Goal: Task Accomplishment & Management: Manage account settings

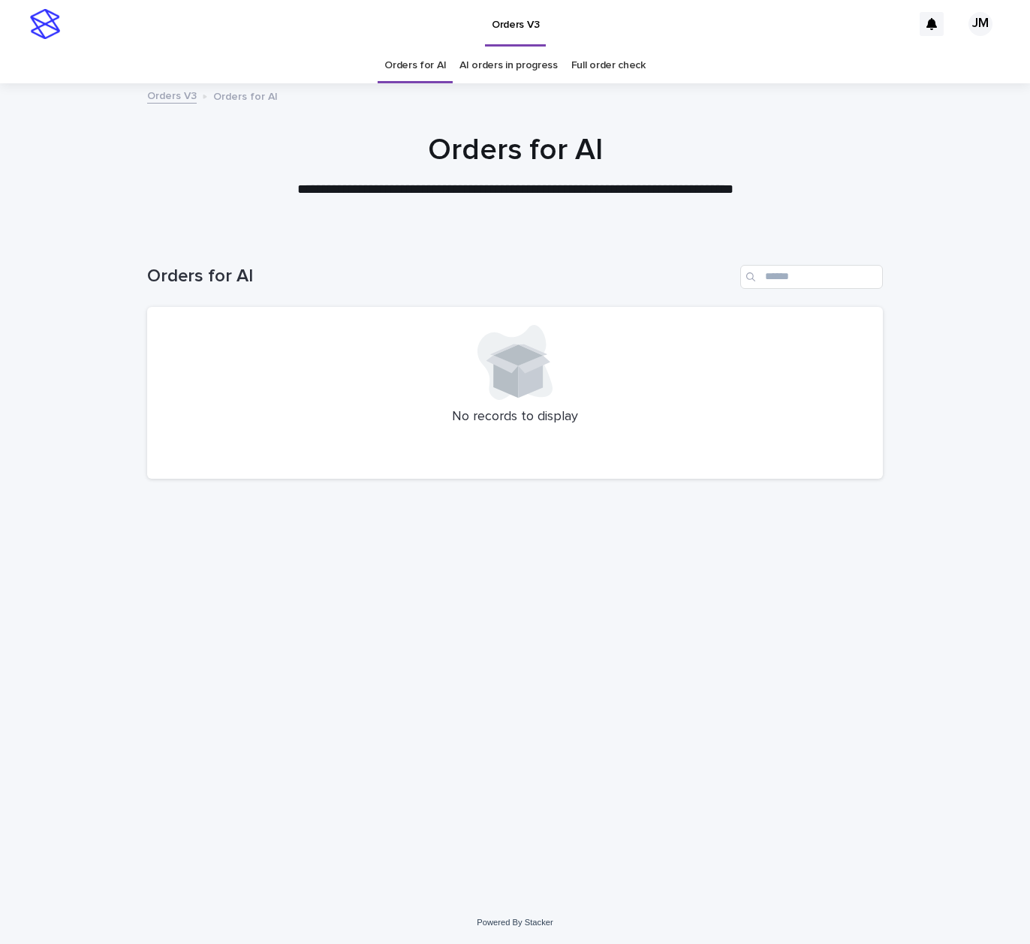
drag, startPoint x: 602, startPoint y: 599, endPoint x: 709, endPoint y: 561, distance: 113.7
click at [602, 599] on div "Loading... Saving… Loading... Saving… Orders for AI No records to display" at bounding box center [515, 549] width 750 height 629
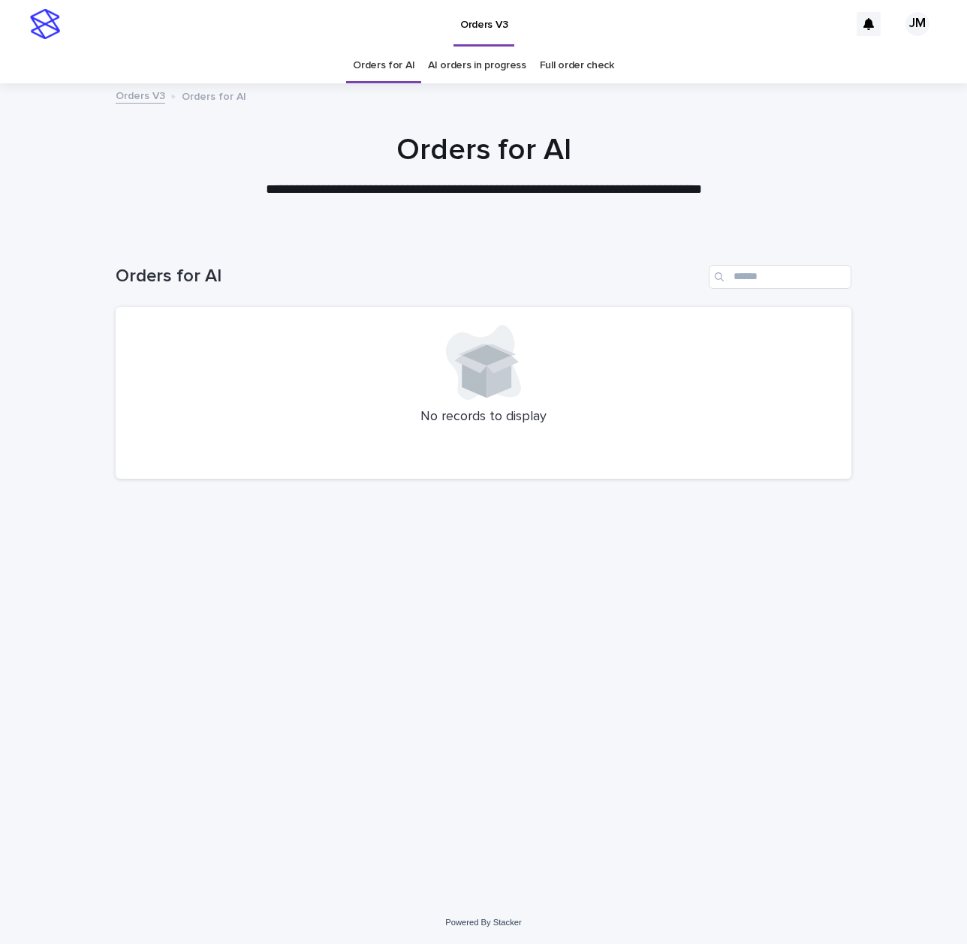
click at [488, 65] on link "AI orders in progress" at bounding box center [477, 65] width 98 height 35
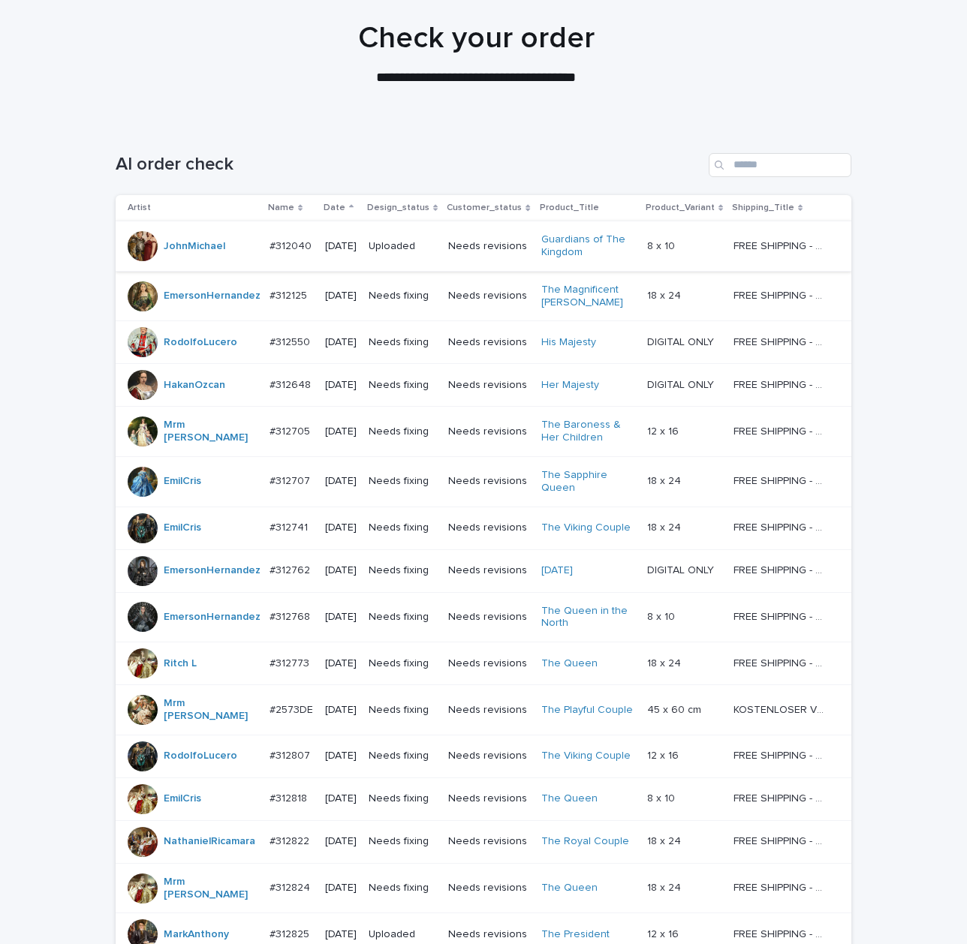
scroll to position [100, 0]
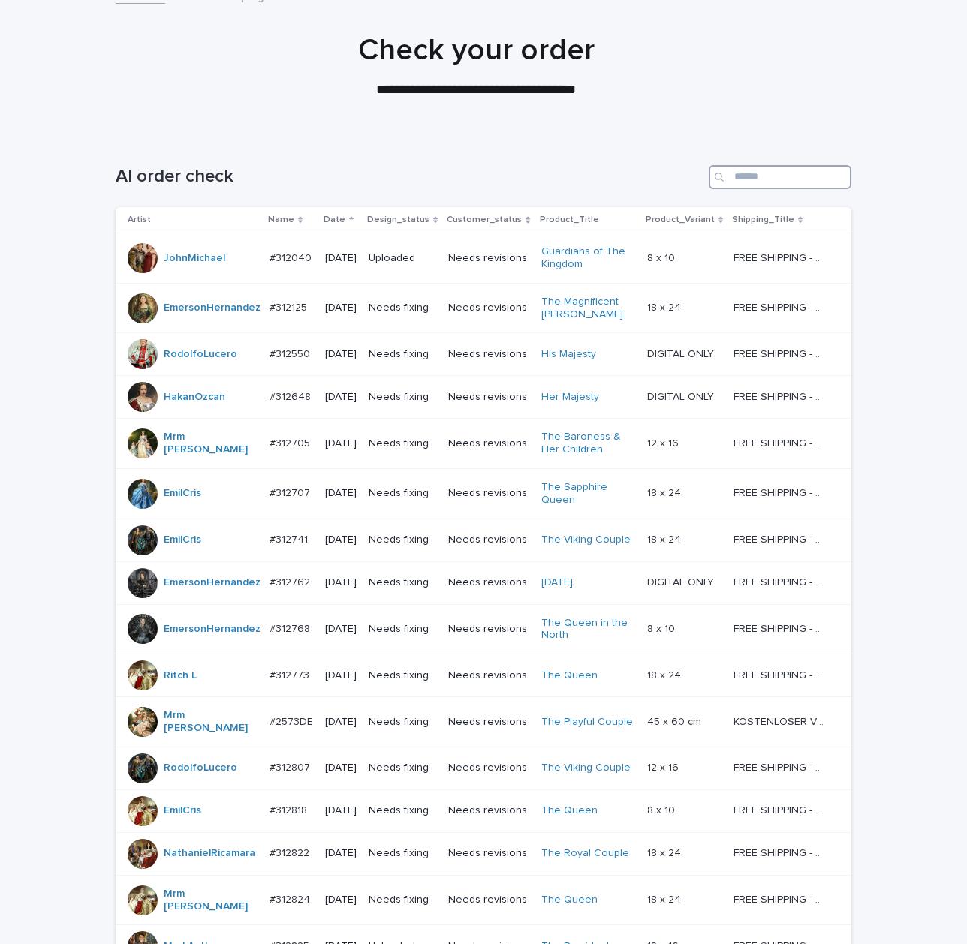
click at [798, 178] on input "Search" at bounding box center [779, 177] width 143 height 24
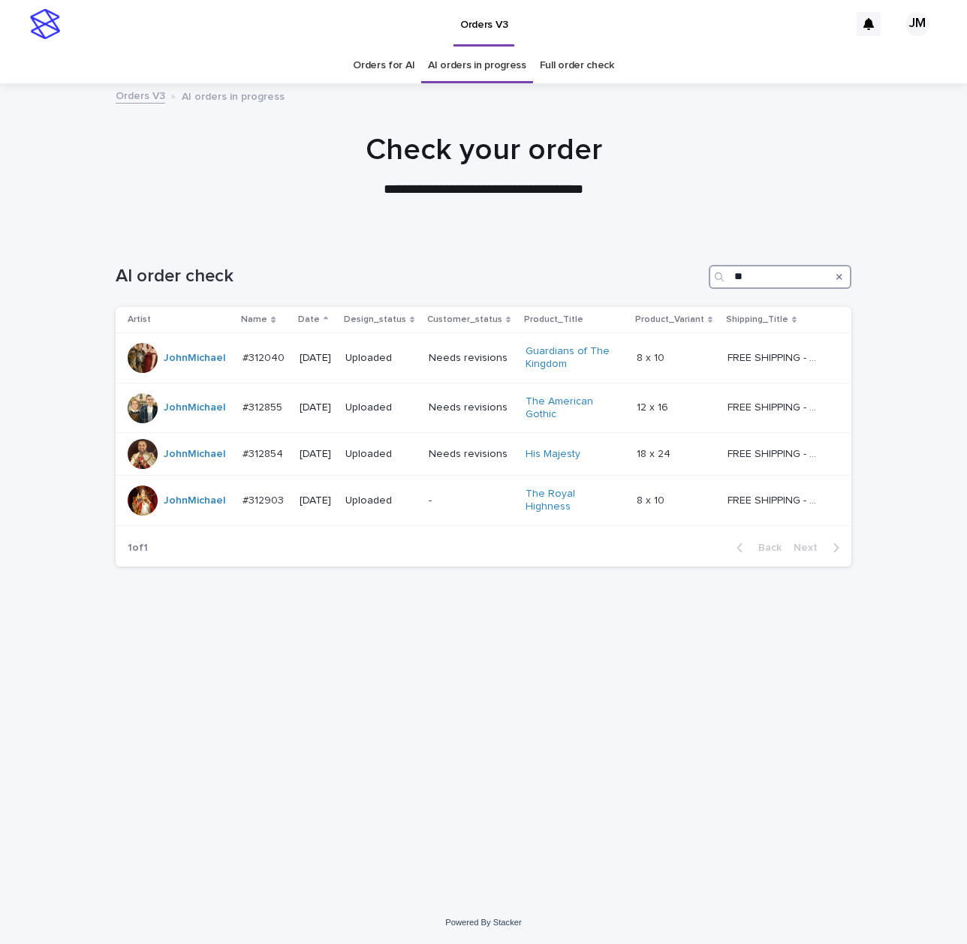
type input "*"
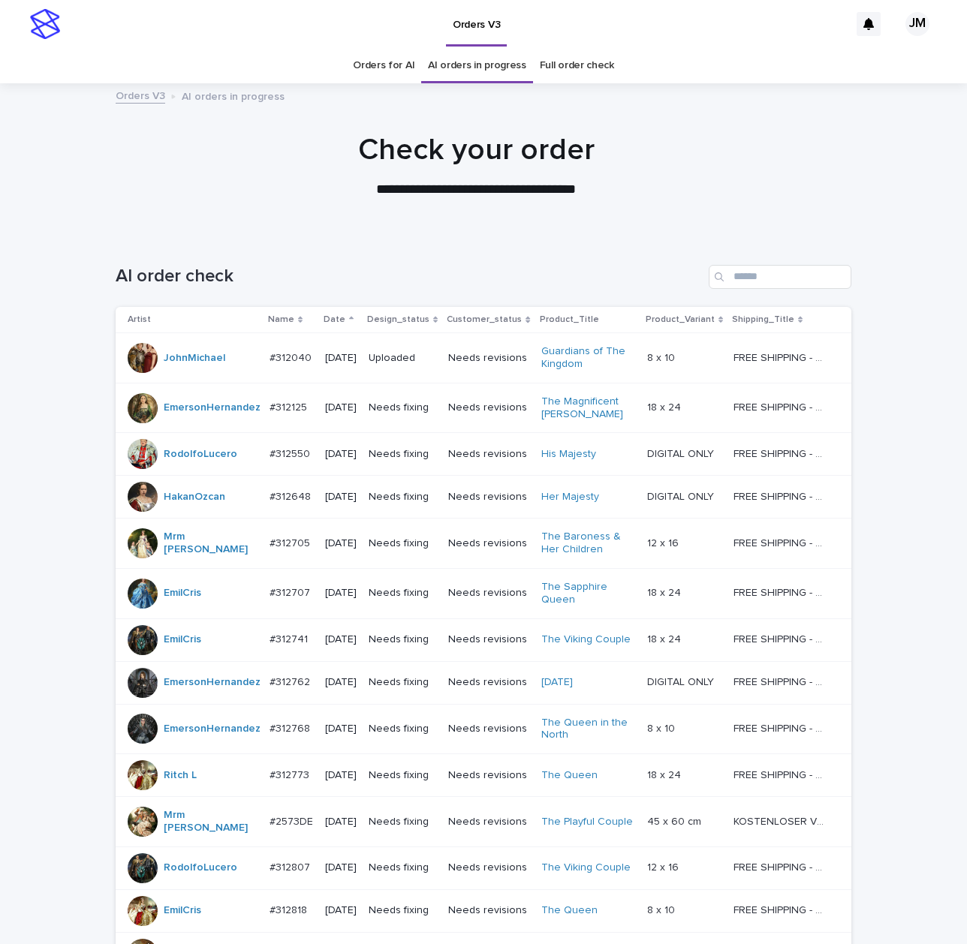
click at [407, 68] on link "Orders for AI" at bounding box center [384, 65] width 62 height 35
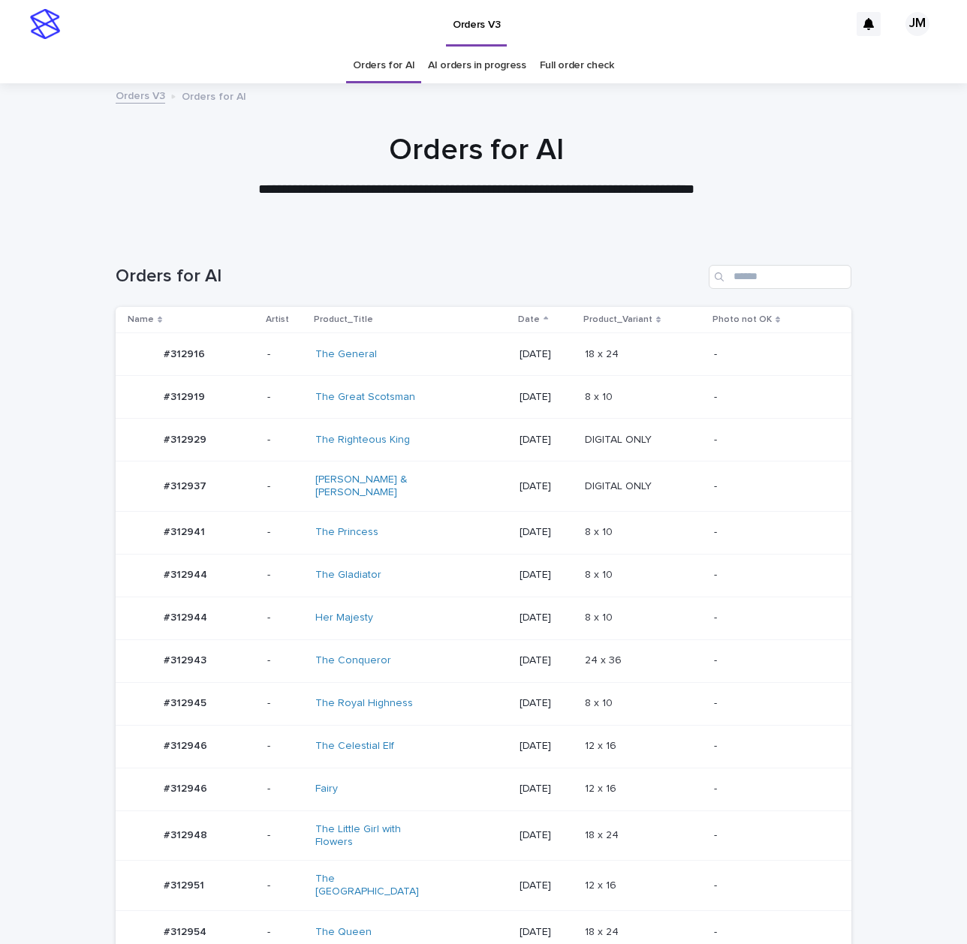
click at [413, 740] on div "The Celestial Elf" at bounding box center [377, 746] width 125 height 13
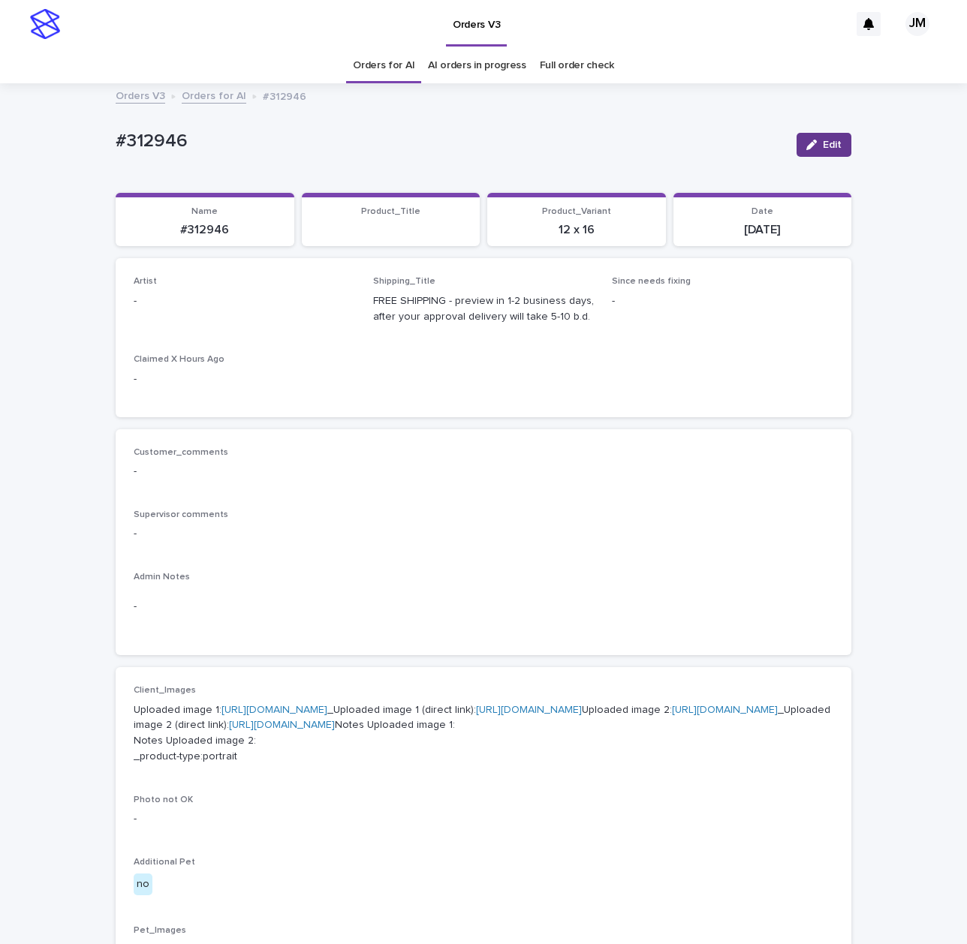
drag, startPoint x: 817, startPoint y: 144, endPoint x: 55, endPoint y: 294, distance: 777.1
click at [822, 145] on span "Edit" at bounding box center [831, 145] width 19 height 11
click at [166, 297] on div "Select..." at bounding box center [219, 308] width 171 height 25
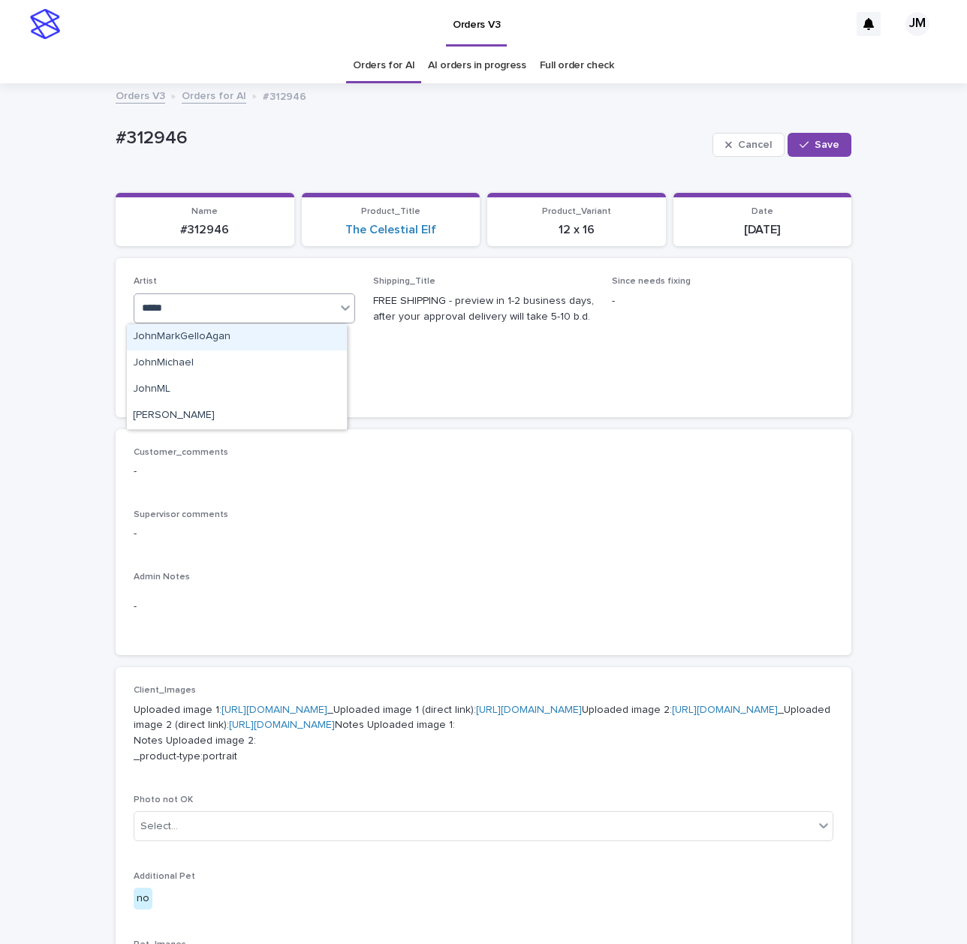
type input "******"
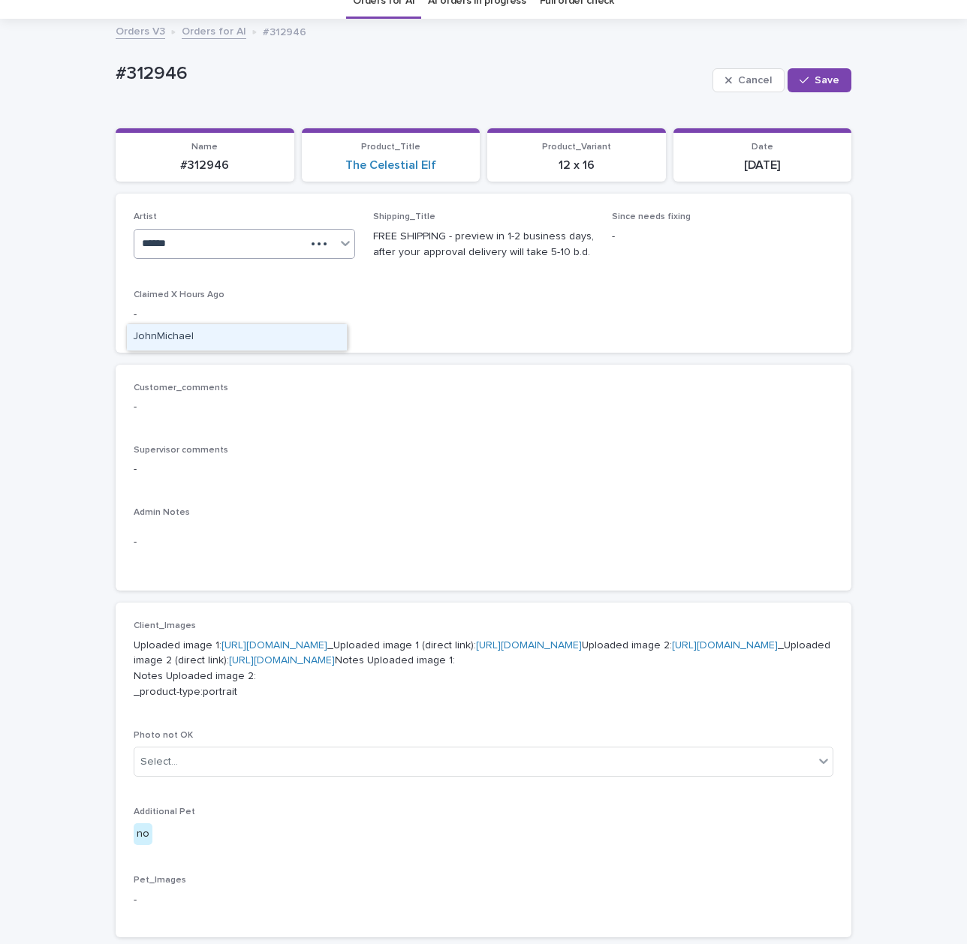
scroll to position [100, 0]
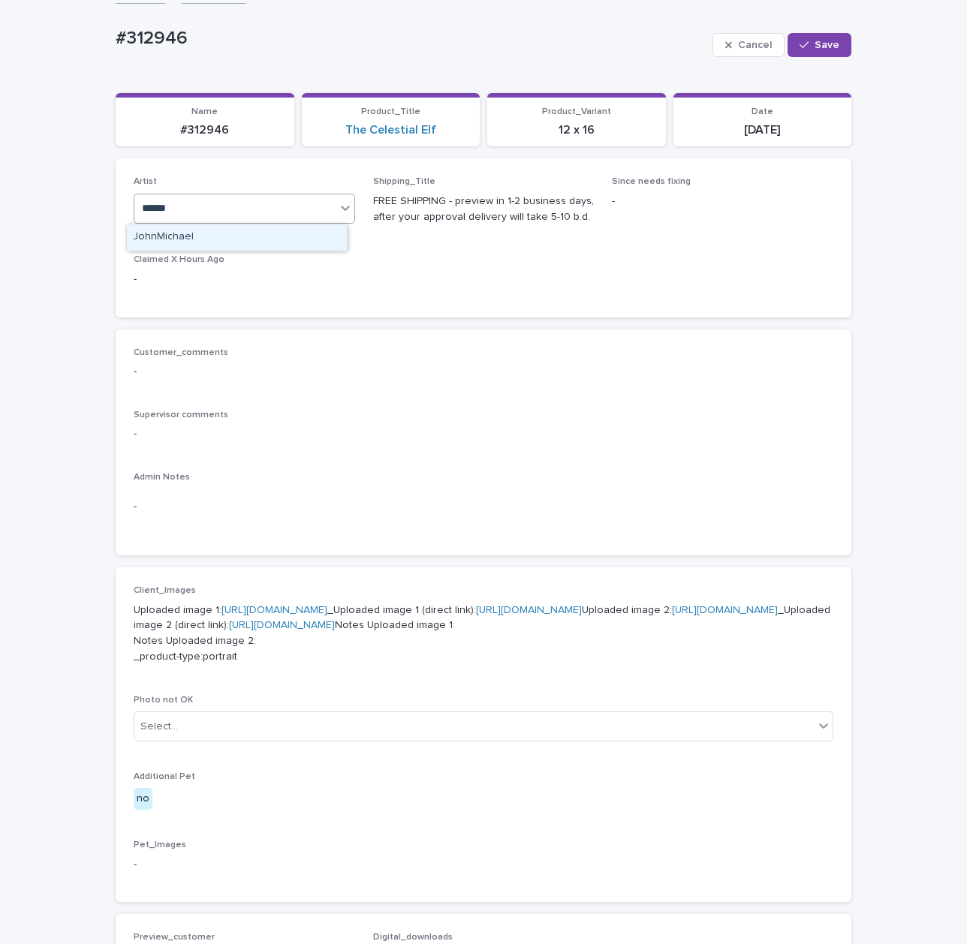
click at [244, 238] on div "JohnMichael" at bounding box center [237, 237] width 220 height 26
click at [826, 42] on span "Save" at bounding box center [826, 45] width 25 height 11
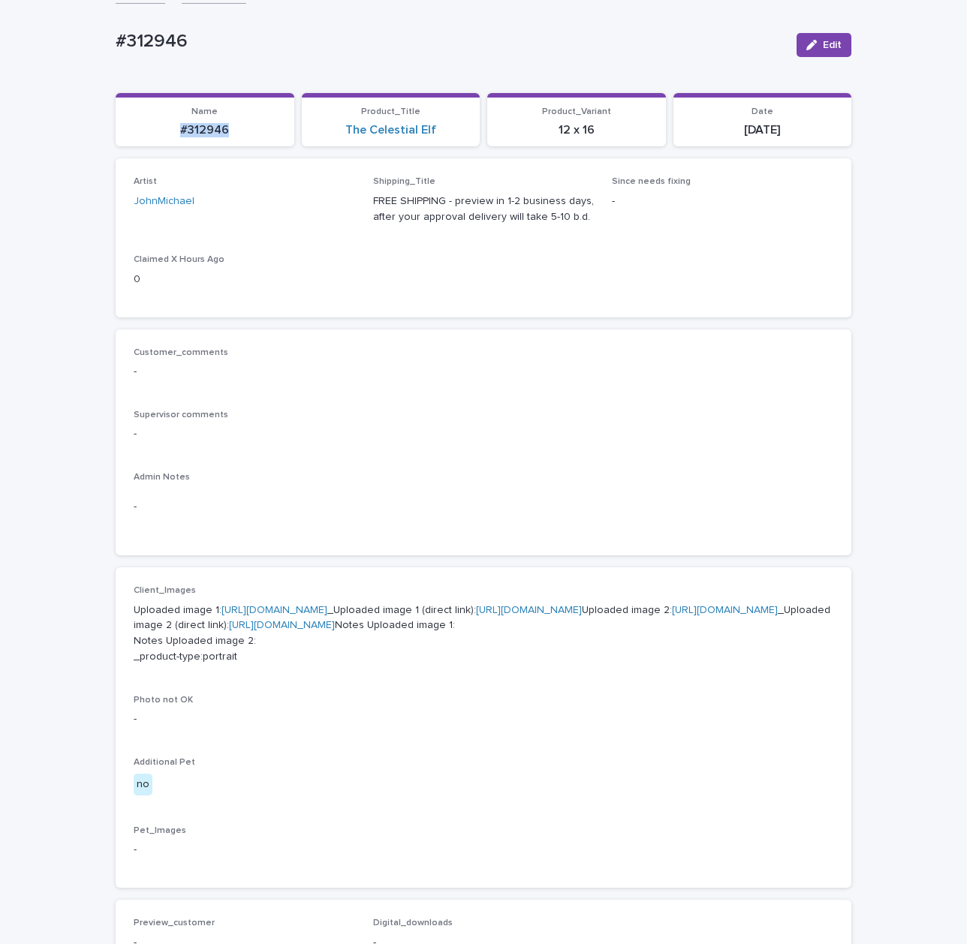
drag, startPoint x: 148, startPoint y: 139, endPoint x: 201, endPoint y: 123, distance: 55.6
click at [119, 141] on section "Name #312946" at bounding box center [205, 120] width 179 height 54
copy p "#312946"
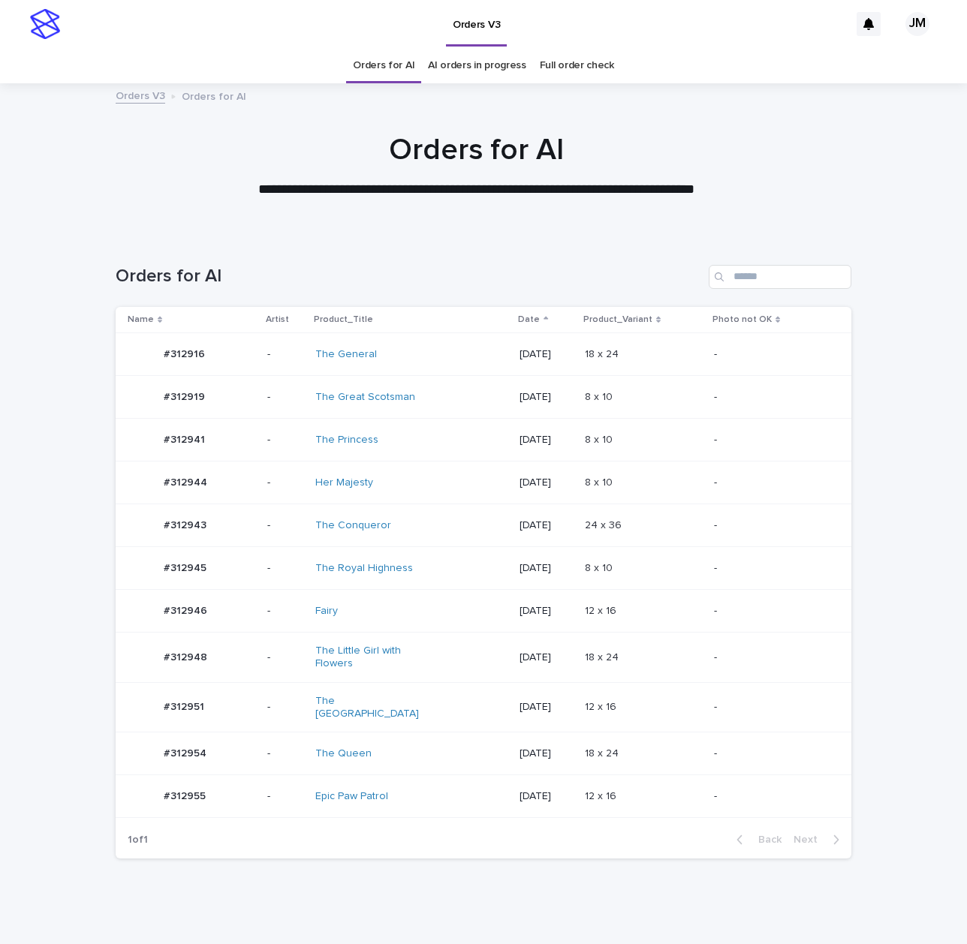
click at [438, 652] on div "The Little Girl with Flowers" at bounding box center [411, 658] width 192 height 38
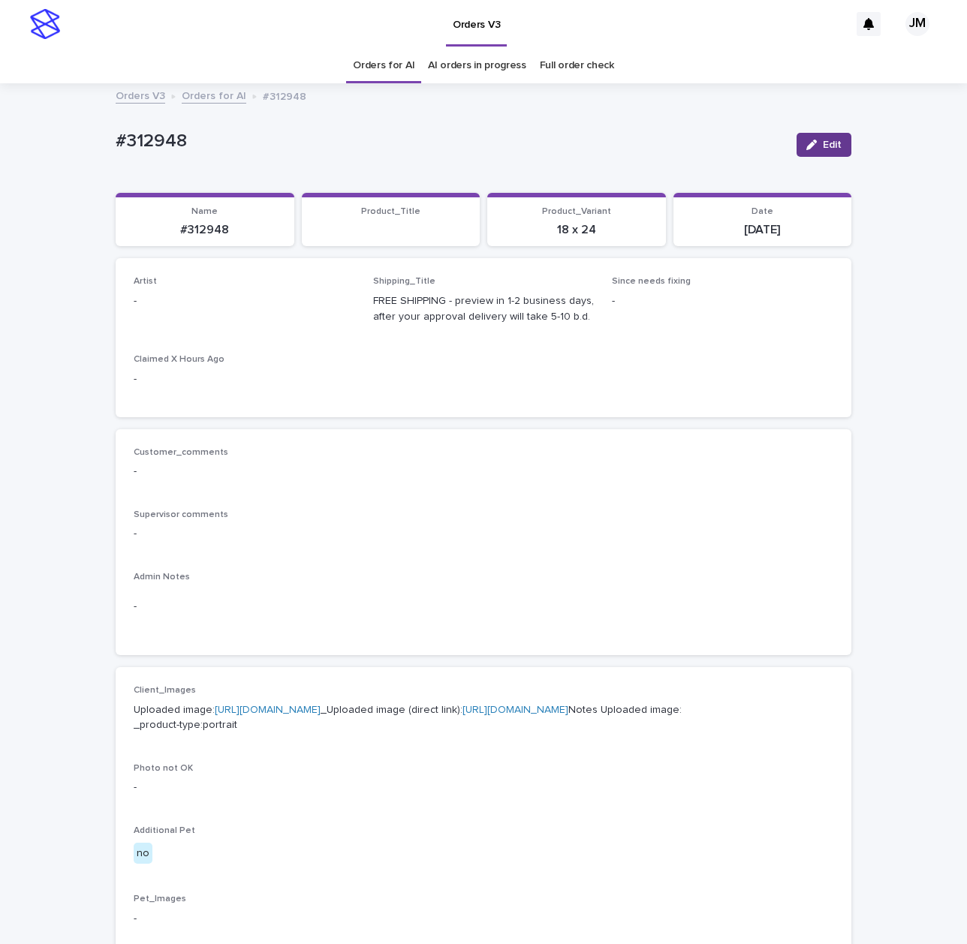
click at [822, 141] on span "Edit" at bounding box center [831, 145] width 19 height 11
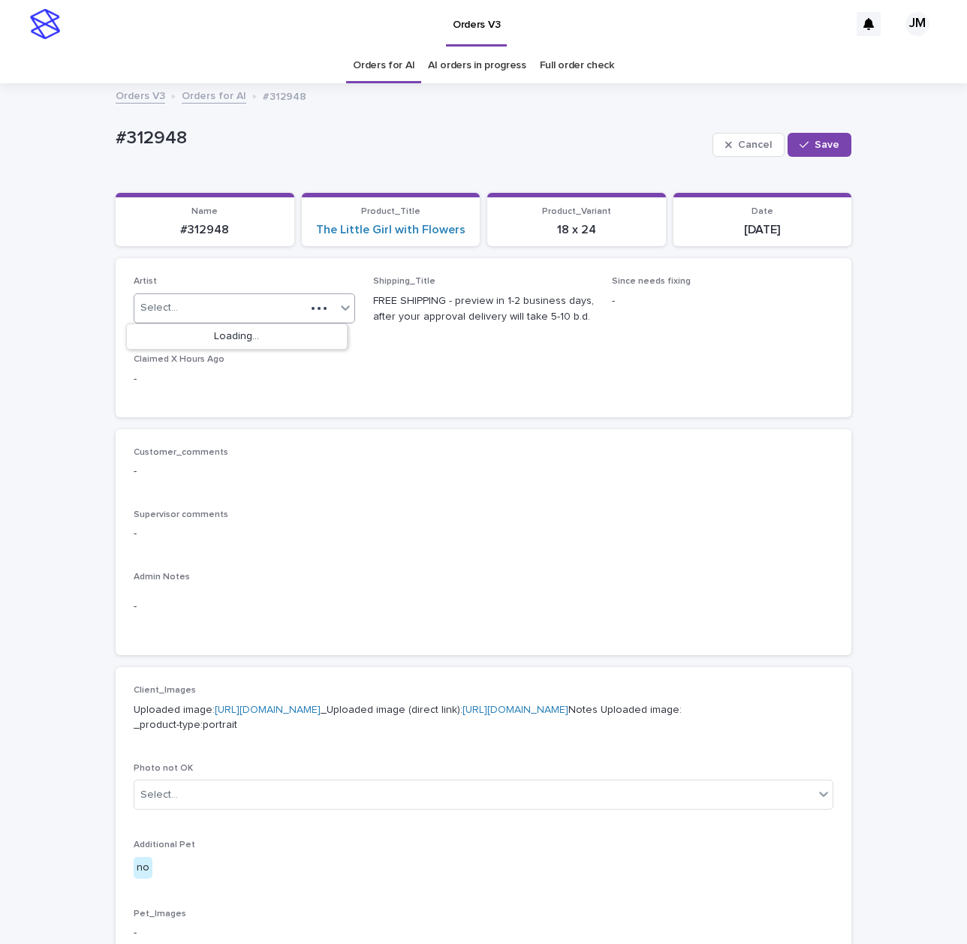
click at [202, 301] on div "Select..." at bounding box center [219, 308] width 171 height 25
type input "****"
click at [199, 362] on div "JohnMichael" at bounding box center [237, 363] width 220 height 26
click at [799, 144] on icon "button" at bounding box center [803, 144] width 9 height 7
drag, startPoint x: 224, startPoint y: 234, endPoint x: 185, endPoint y: 242, distance: 39.7
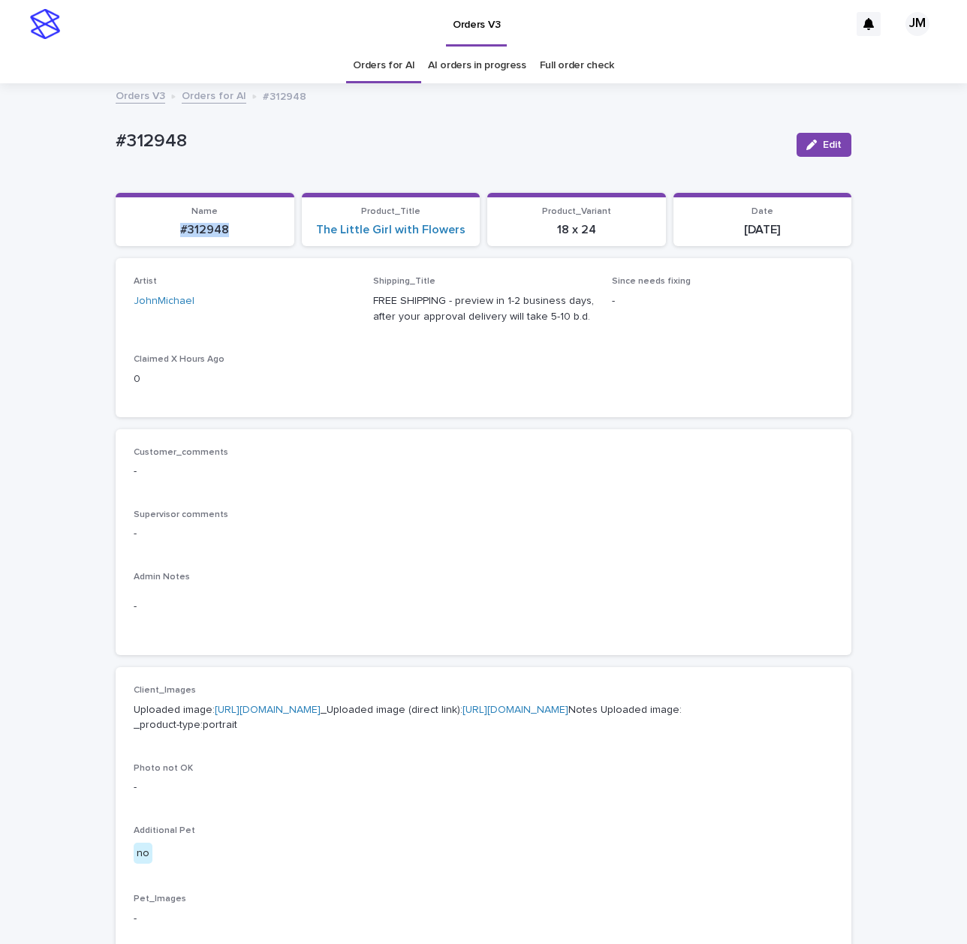
click at [140, 240] on section "Name #312948" at bounding box center [205, 220] width 179 height 54
copy p "#312948"
click at [458, 69] on link "AI orders in progress" at bounding box center [477, 65] width 98 height 35
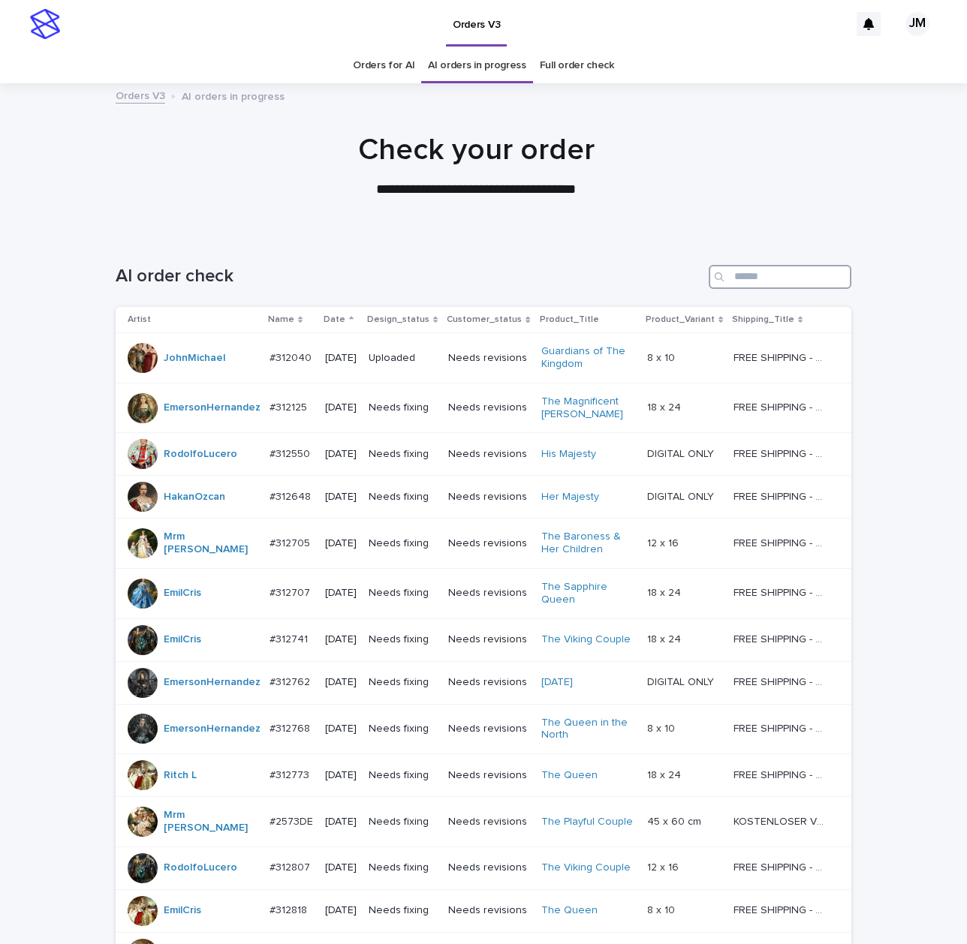
click at [770, 271] on input "Search" at bounding box center [779, 277] width 143 height 24
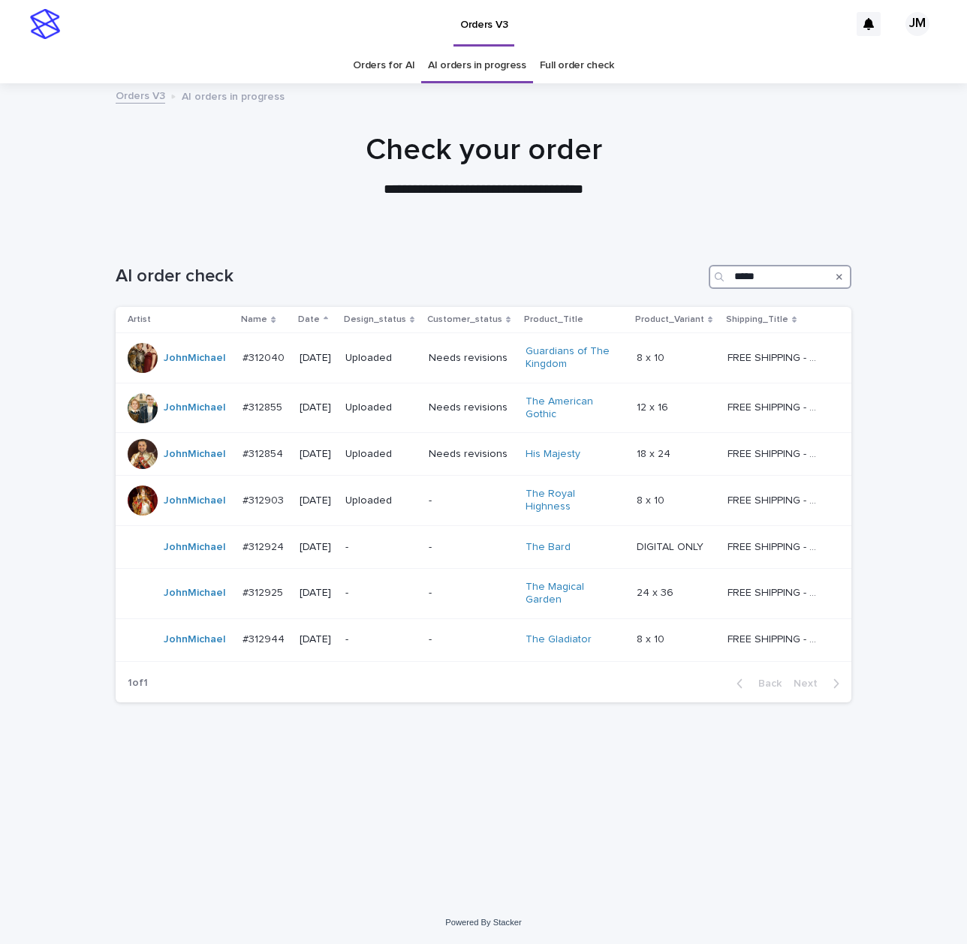
type input "*****"
click at [441, 534] on td "-" at bounding box center [470, 546] width 97 height 43
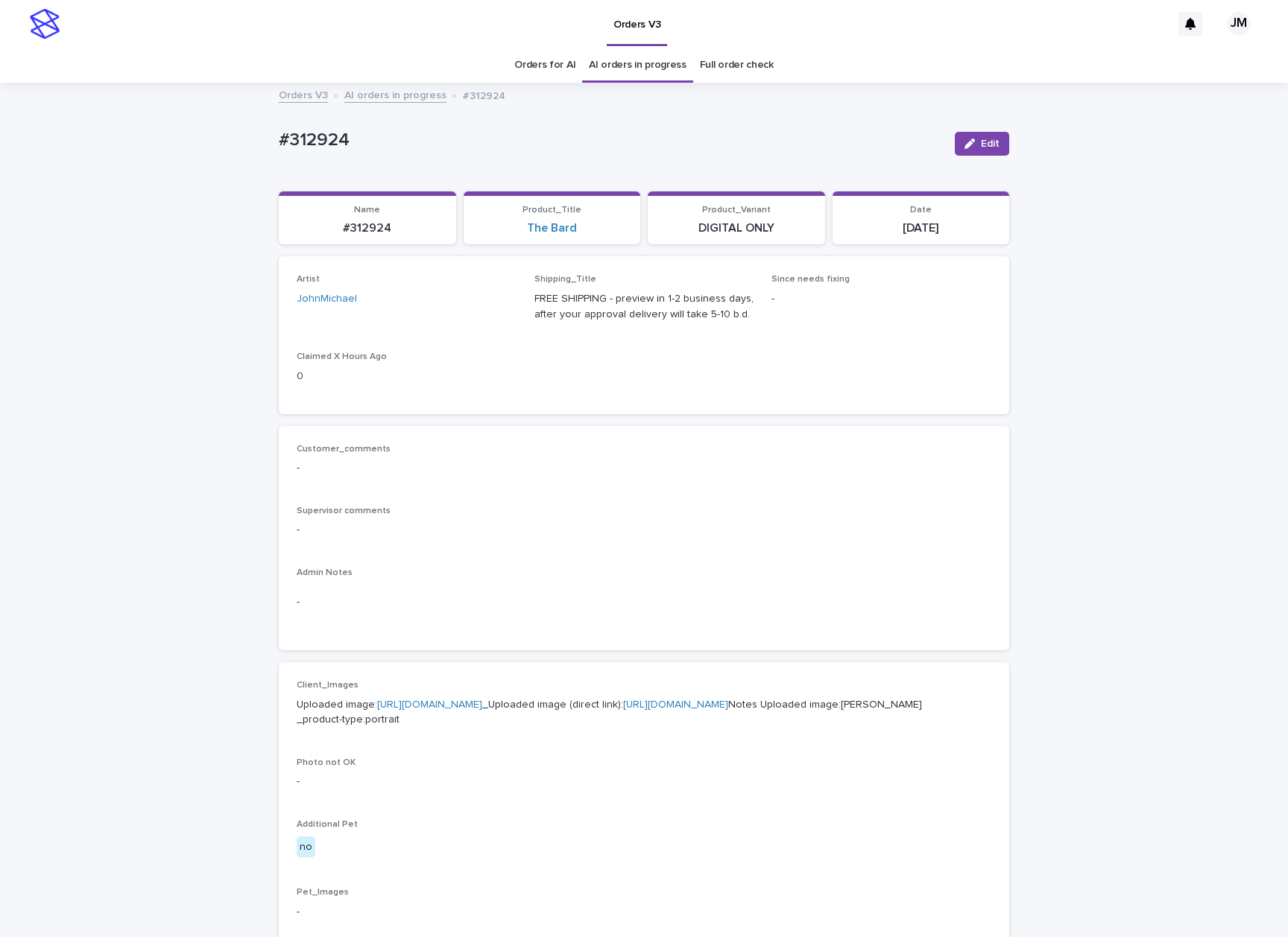
click at [623, 710] on link "https://files.getuploadkit.com/e11cfb23-3d37-4f5e-b252-d52a065c0f83/496c63b8-2e…" at bounding box center [675, 705] width 105 height 11
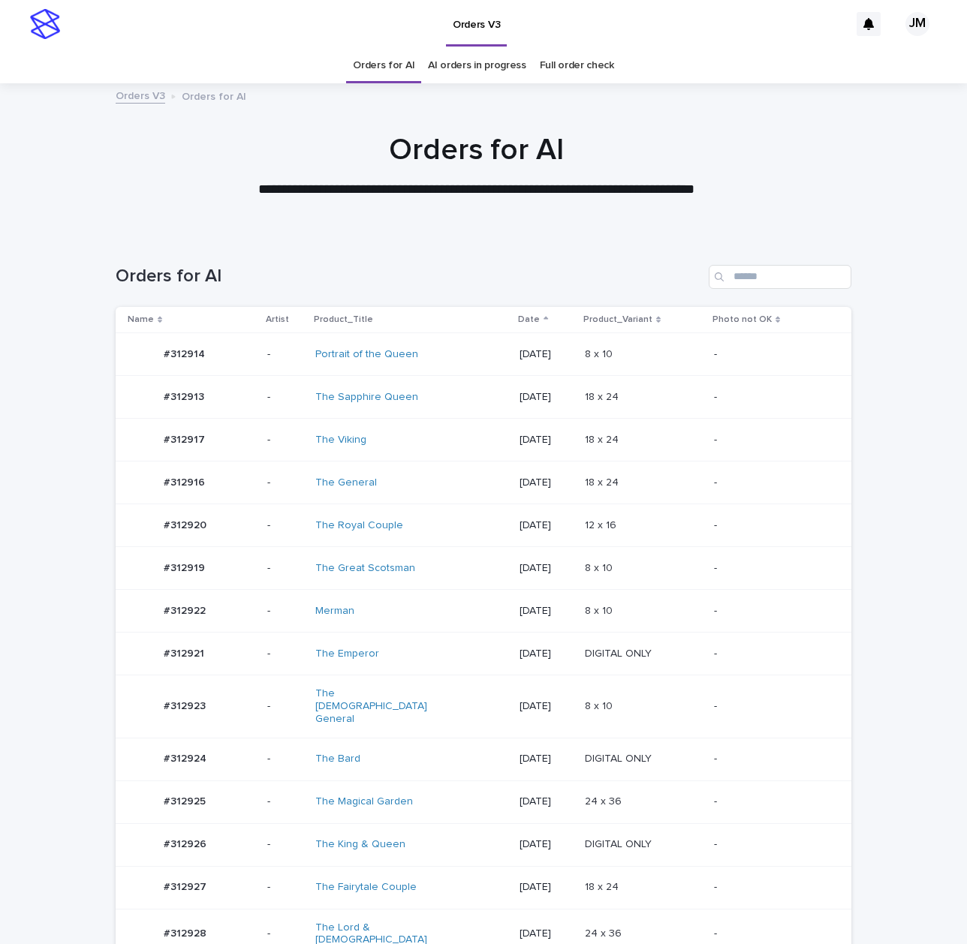
click at [417, 795] on div "The Magical Garden" at bounding box center [377, 801] width 125 height 13
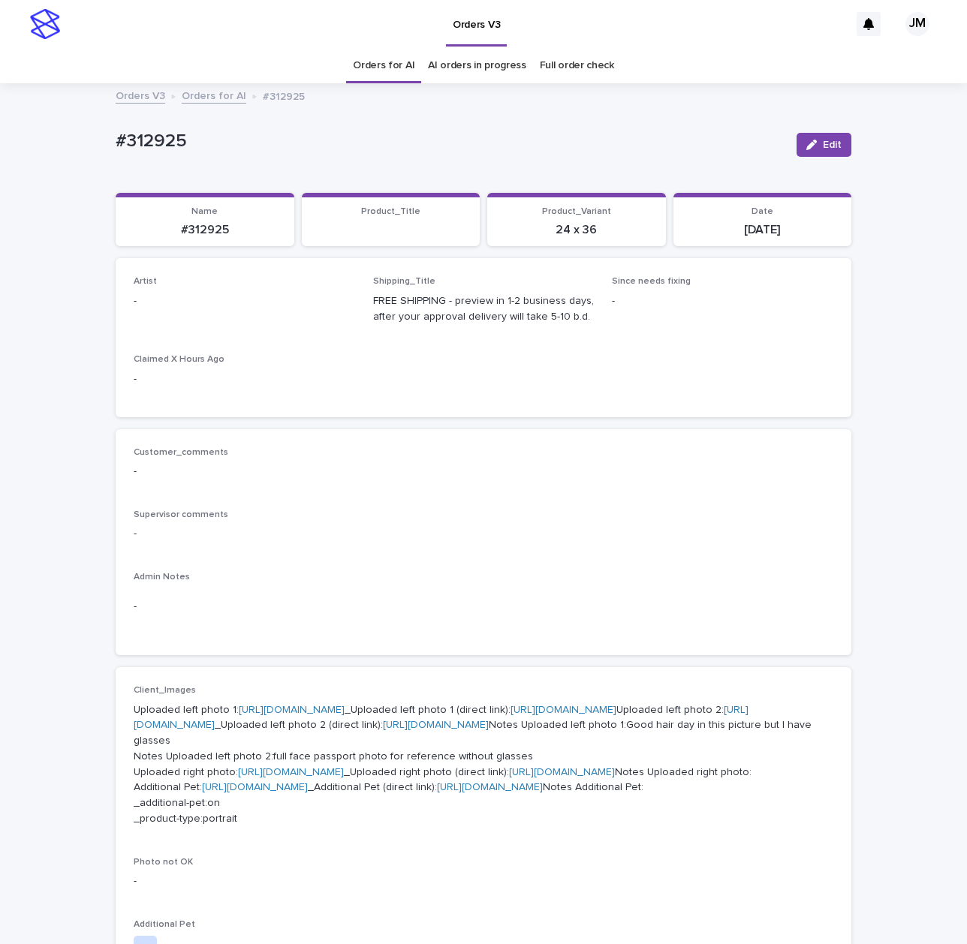
drag, startPoint x: 823, startPoint y: 128, endPoint x: 804, endPoint y: 155, distance: 32.9
click at [823, 129] on div "Edit" at bounding box center [820, 145] width 61 height 60
click at [813, 151] on button "Edit" at bounding box center [823, 145] width 55 height 24
click at [257, 293] on div "Select..." at bounding box center [244, 308] width 221 height 30
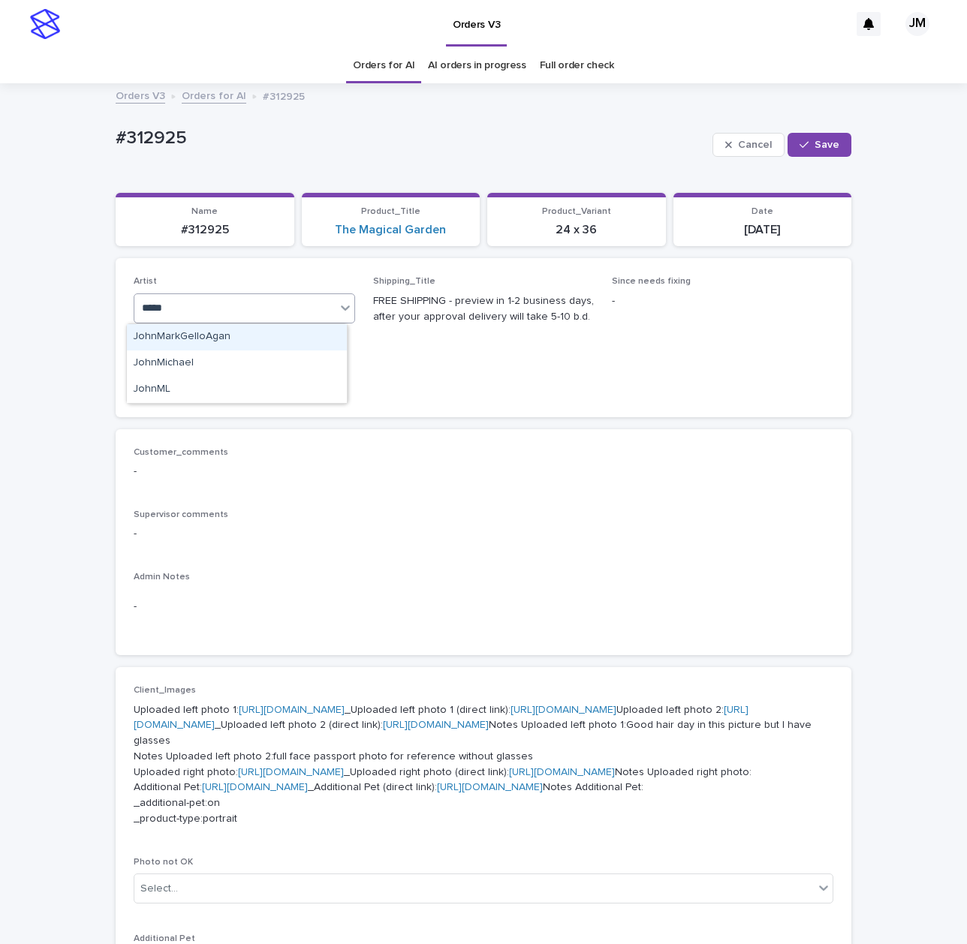
type input "******"
click at [240, 339] on div "JohnMichael" at bounding box center [237, 337] width 220 height 26
click at [821, 145] on span "Save" at bounding box center [826, 145] width 25 height 11
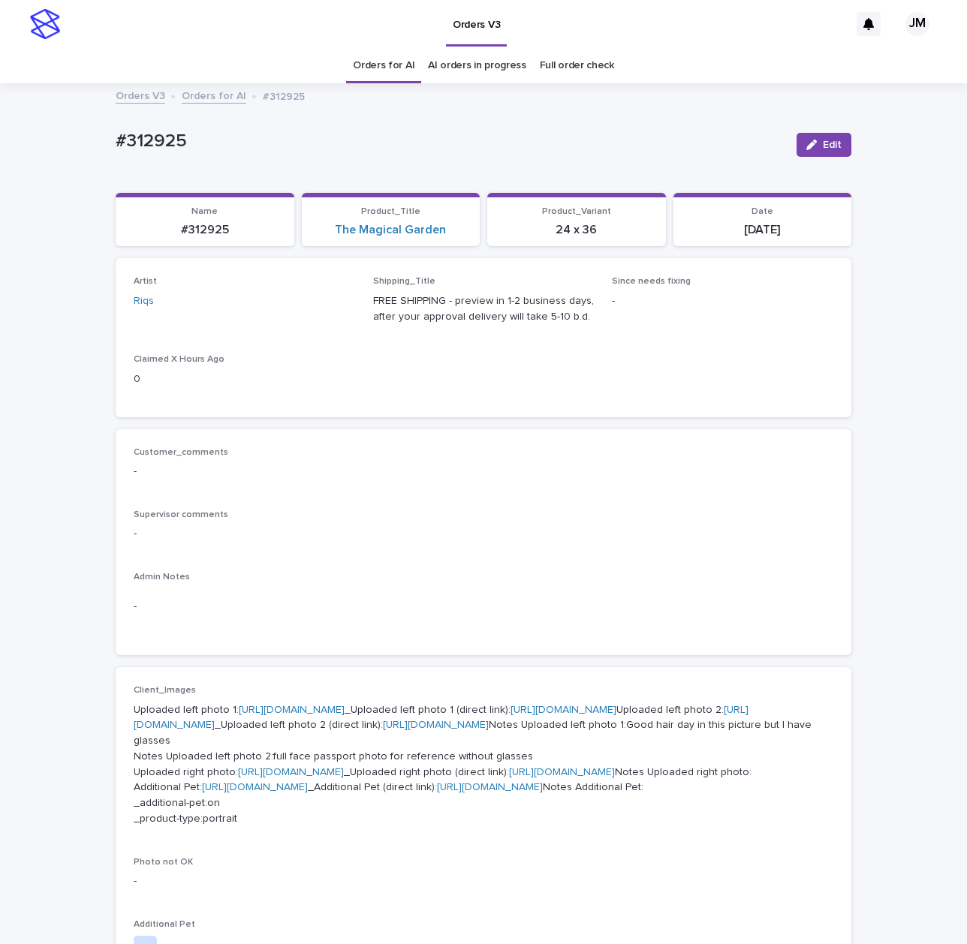
click at [63, 45] on div "Orders V3 JM" at bounding box center [483, 24] width 967 height 48
drag, startPoint x: 223, startPoint y: 228, endPoint x: 168, endPoint y: 231, distance: 54.9
click at [168, 231] on p "#312925" at bounding box center [205, 230] width 161 height 14
copy p "#312925"
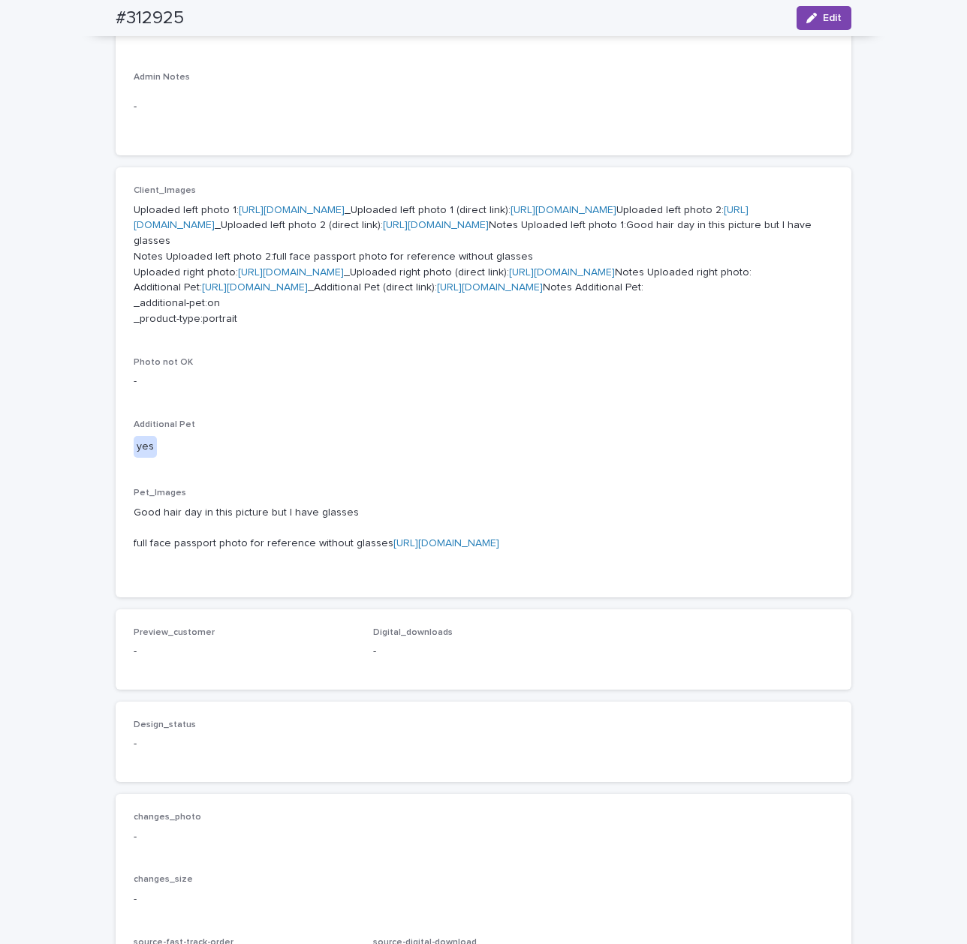
scroll to position [901, 0]
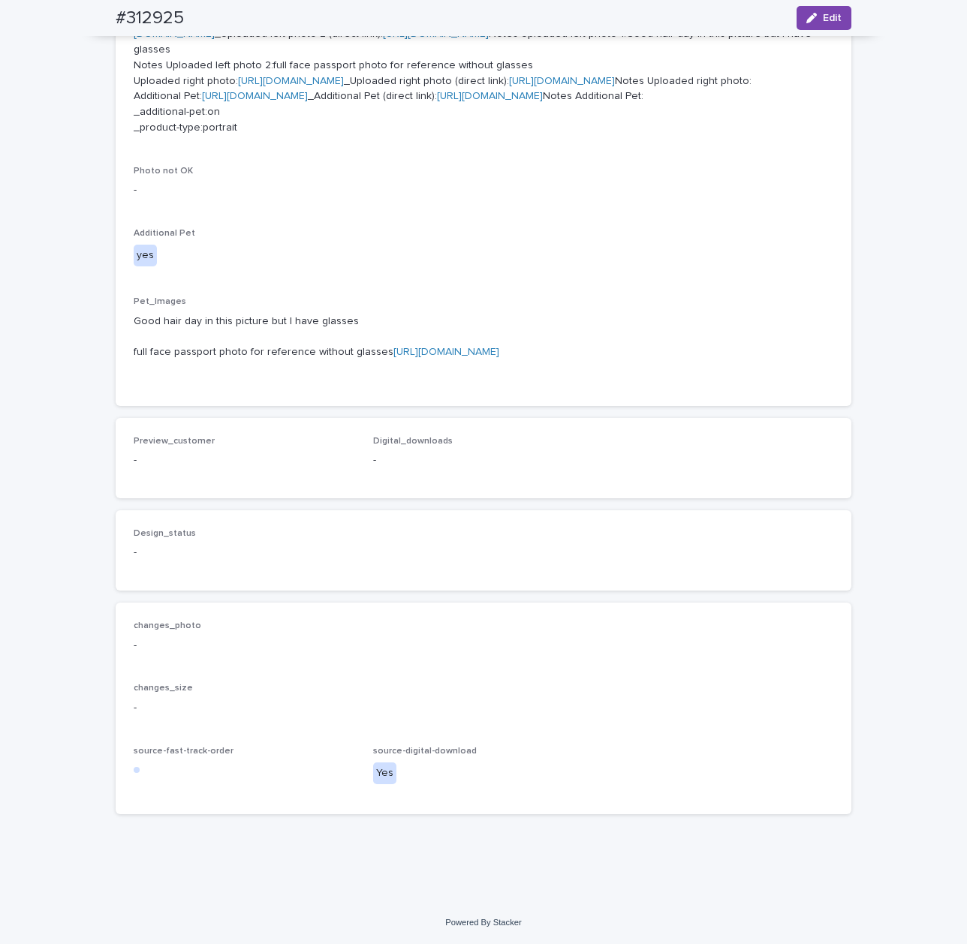
click at [393, 357] on link "https://cdn.shopify.com-uploadkit.app/s/files/1/0033/4807/0511/files/download.h…" at bounding box center [446, 352] width 106 height 11
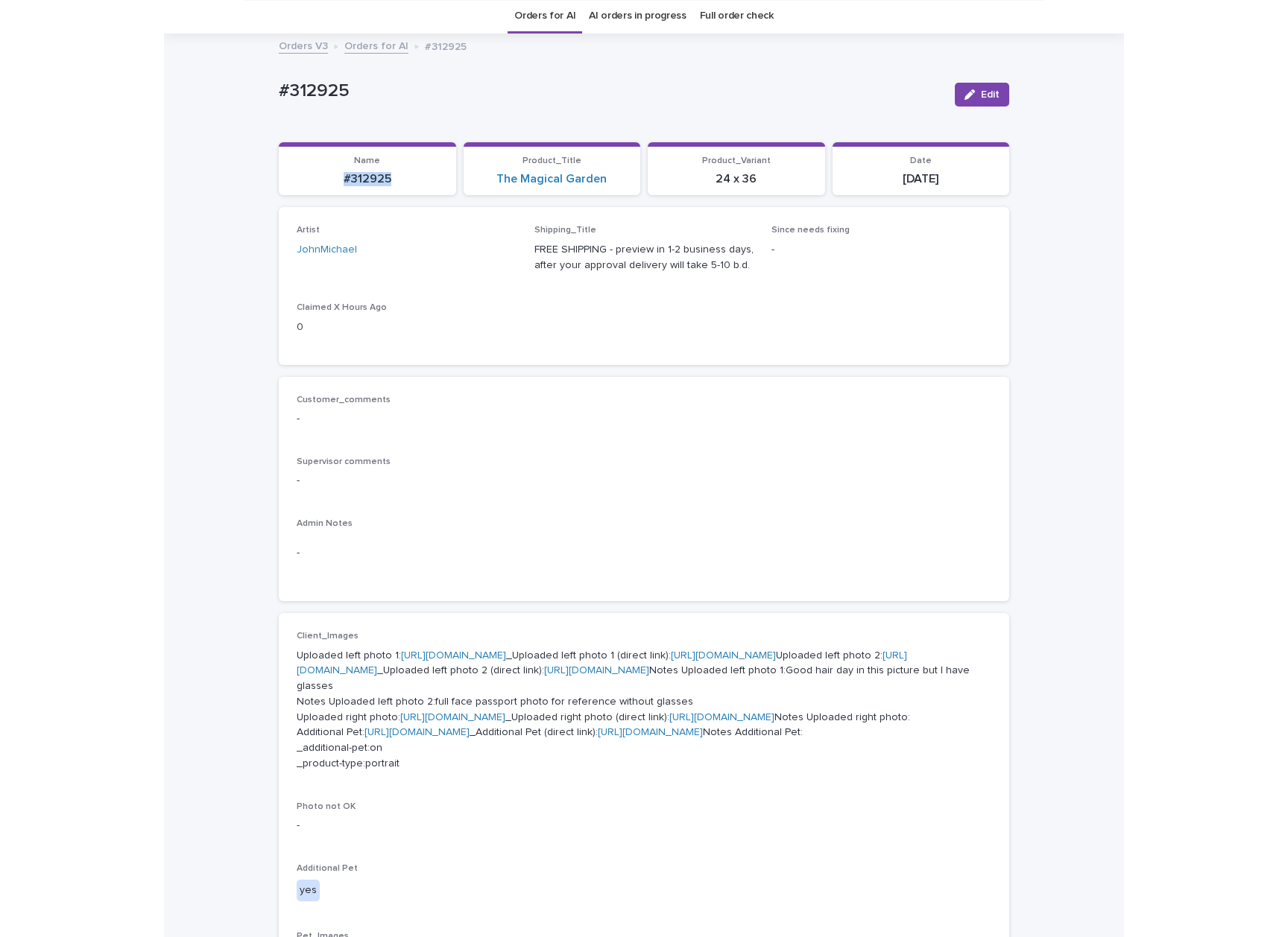
scroll to position [0, 0]
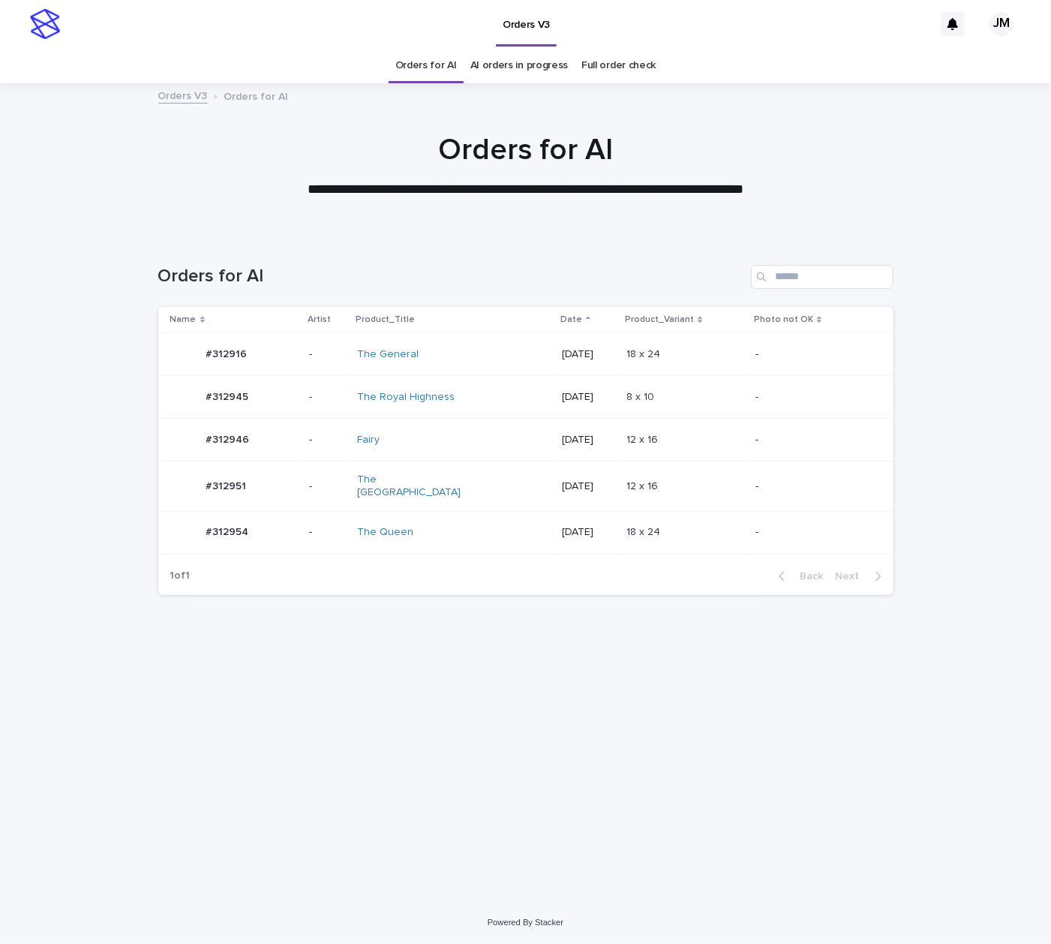
click at [468, 486] on div "The Royal Palace" at bounding box center [419, 487] width 125 height 26
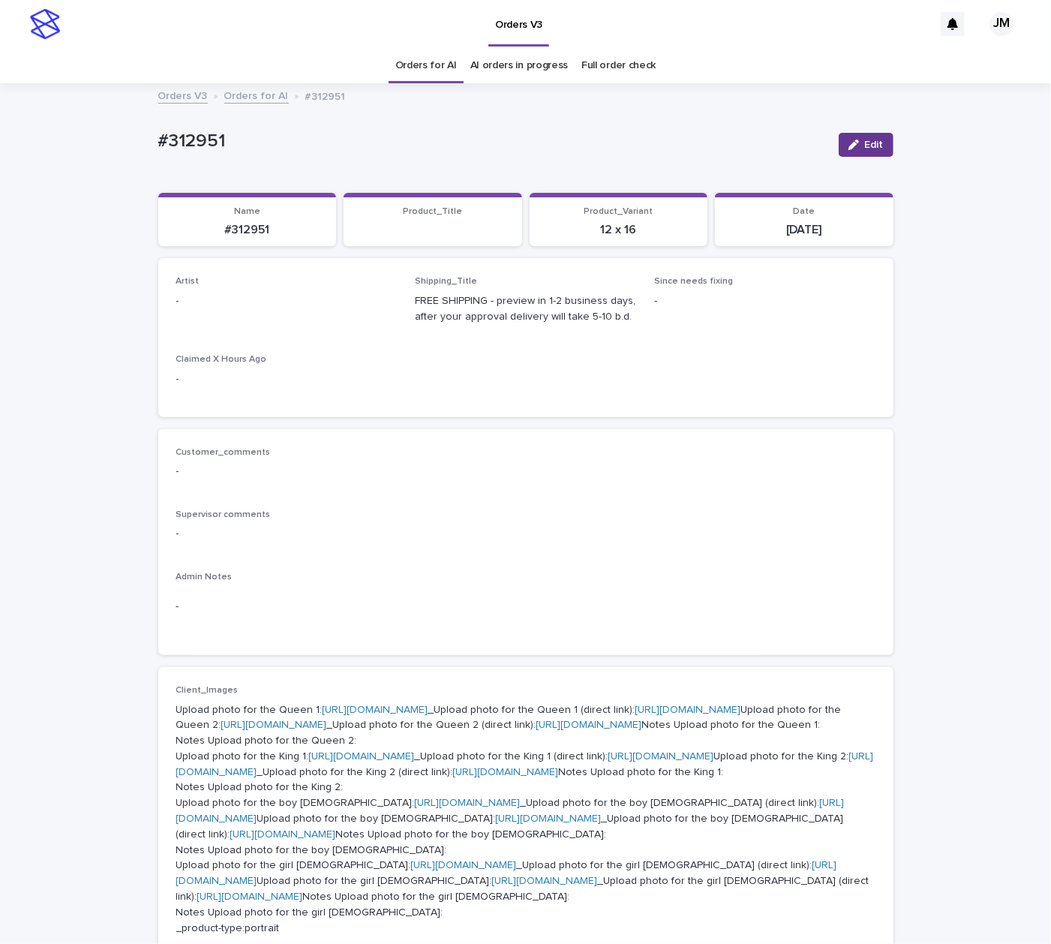
click at [845, 150] on button "Edit" at bounding box center [866, 145] width 55 height 24
click at [281, 302] on div "Select..." at bounding box center [262, 308] width 171 height 25
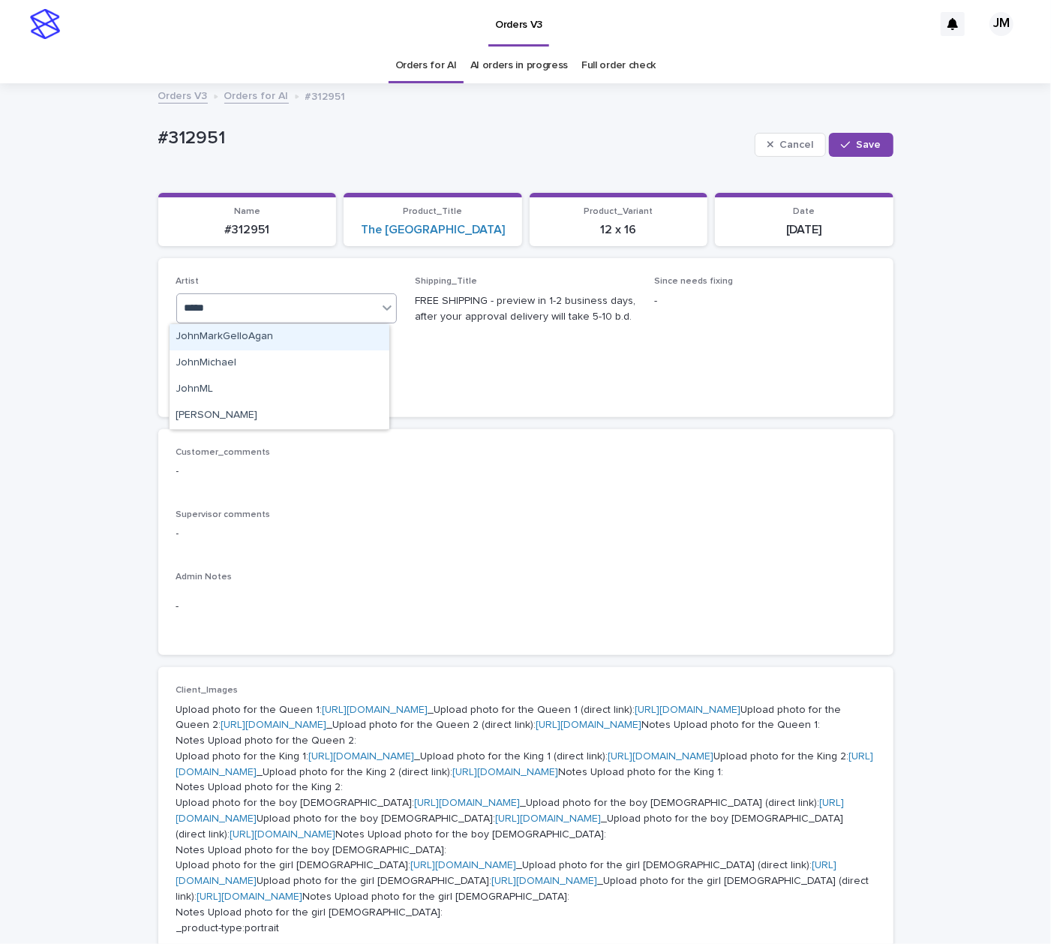
type input "******"
click at [285, 341] on div "JohnMichael" at bounding box center [280, 337] width 220 height 26
click at [860, 150] on span "Save" at bounding box center [869, 145] width 25 height 11
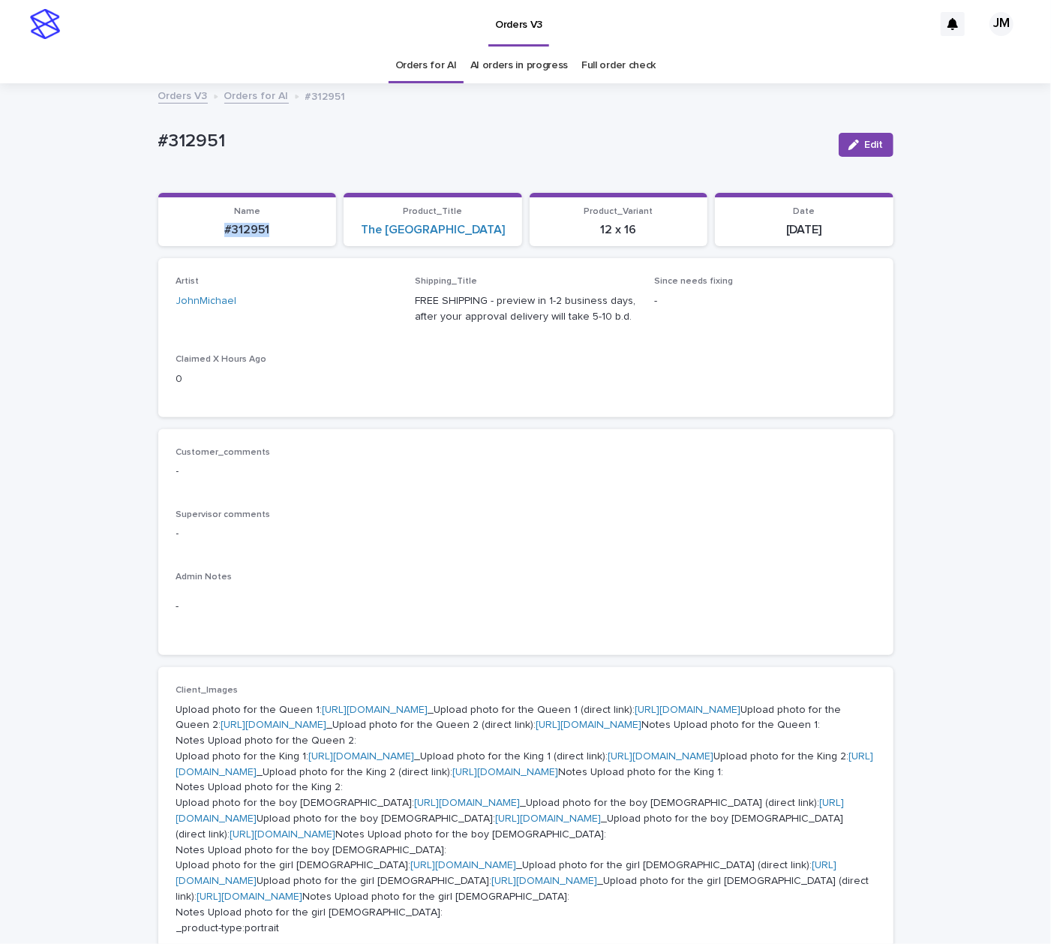
drag, startPoint x: 273, startPoint y: 226, endPoint x: 192, endPoint y: 231, distance: 81.2
click at [192, 231] on p "#312951" at bounding box center [247, 230] width 161 height 14
copy p "#312951"
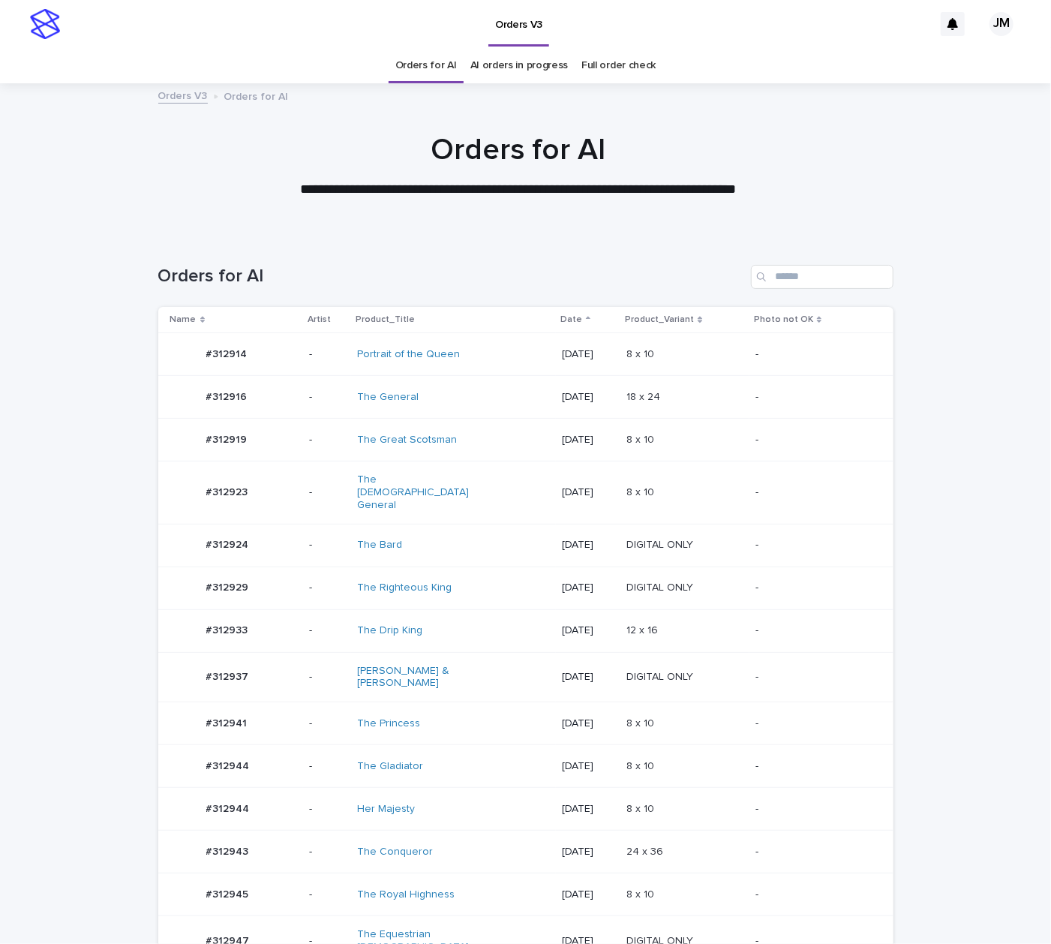
click at [460, 760] on div "The Gladiator" at bounding box center [419, 766] width 125 height 13
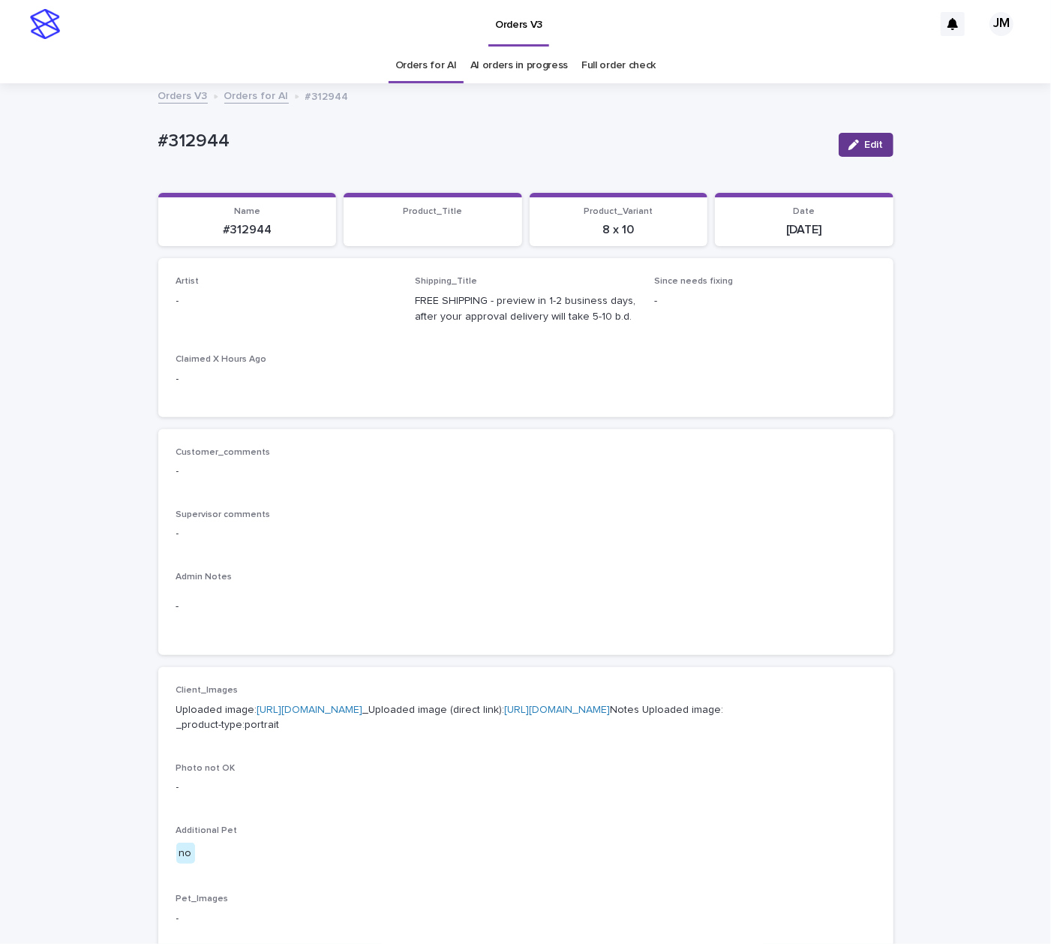
click at [867, 145] on span "Edit" at bounding box center [874, 145] width 19 height 11
click at [325, 314] on div "Select..." at bounding box center [262, 308] width 171 height 25
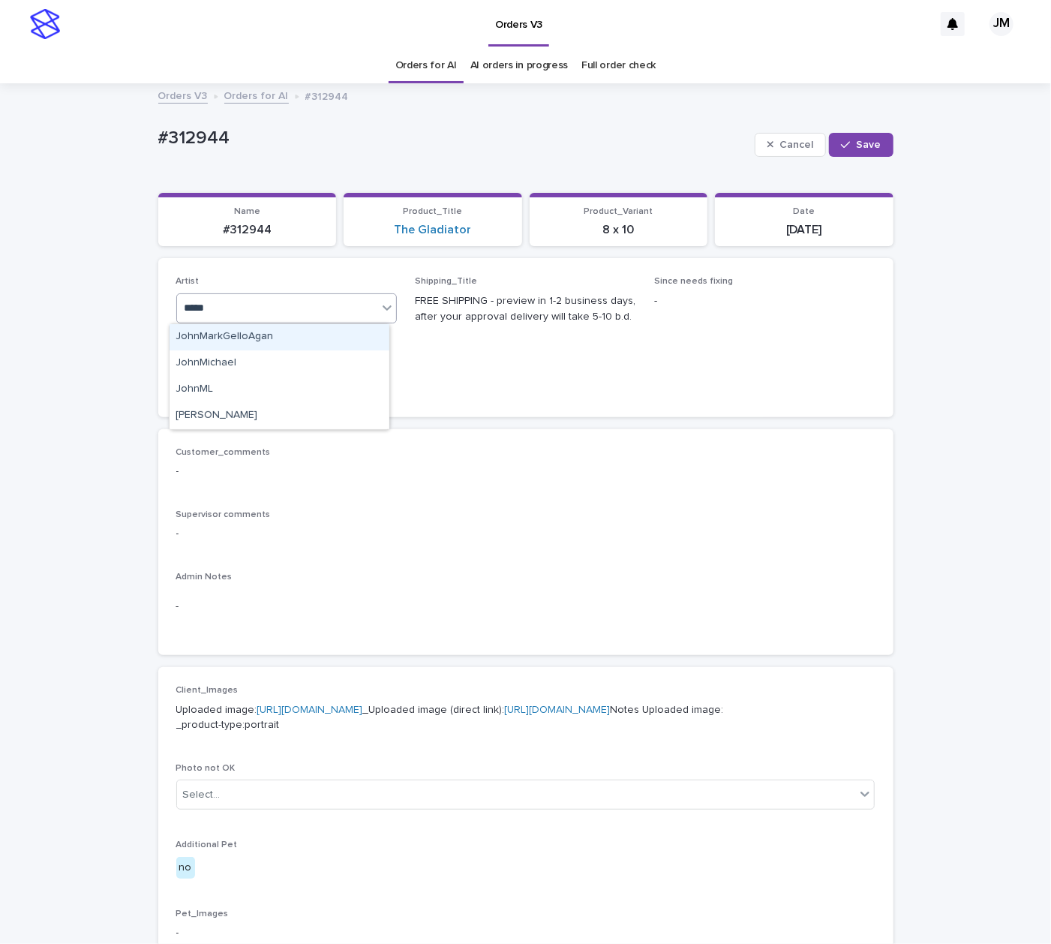
type input "******"
click at [277, 336] on div "JohnMichael" at bounding box center [280, 337] width 220 height 26
drag, startPoint x: 850, startPoint y: 139, endPoint x: 4, endPoint y: 0, distance: 857.8
click at [849, 139] on button "Save" at bounding box center [861, 145] width 64 height 24
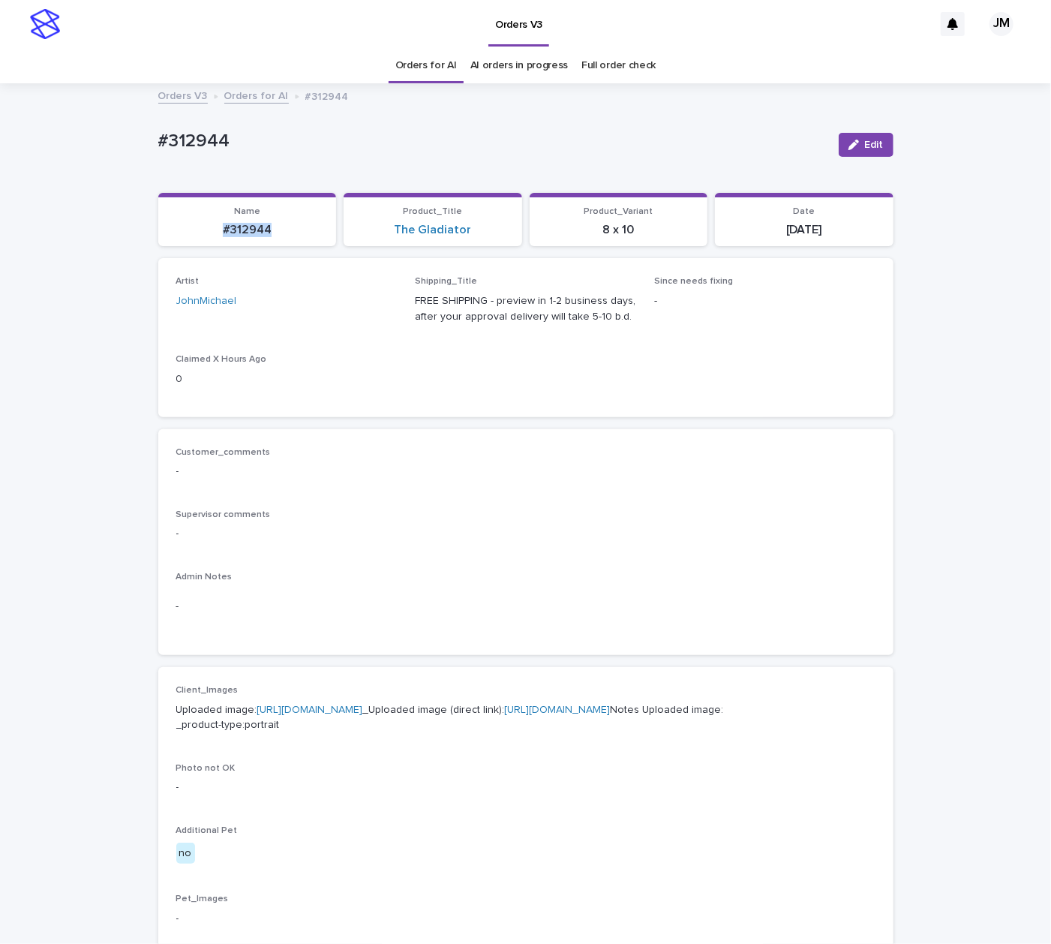
drag, startPoint x: 272, startPoint y: 236, endPoint x: 237, endPoint y: 236, distance: 34.5
click at [201, 234] on p "#312944" at bounding box center [247, 230] width 161 height 14
copy p "#312944"
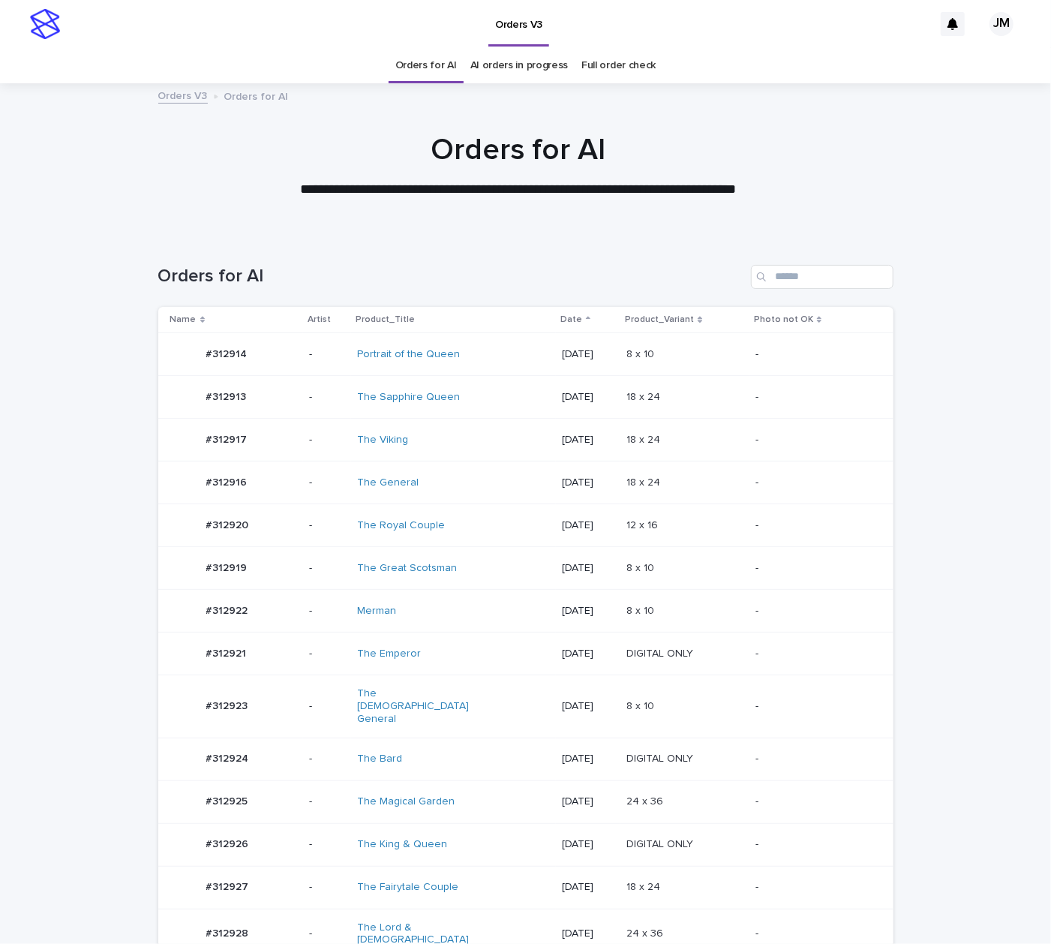
click at [443, 750] on div "The Bard" at bounding box center [453, 759] width 192 height 25
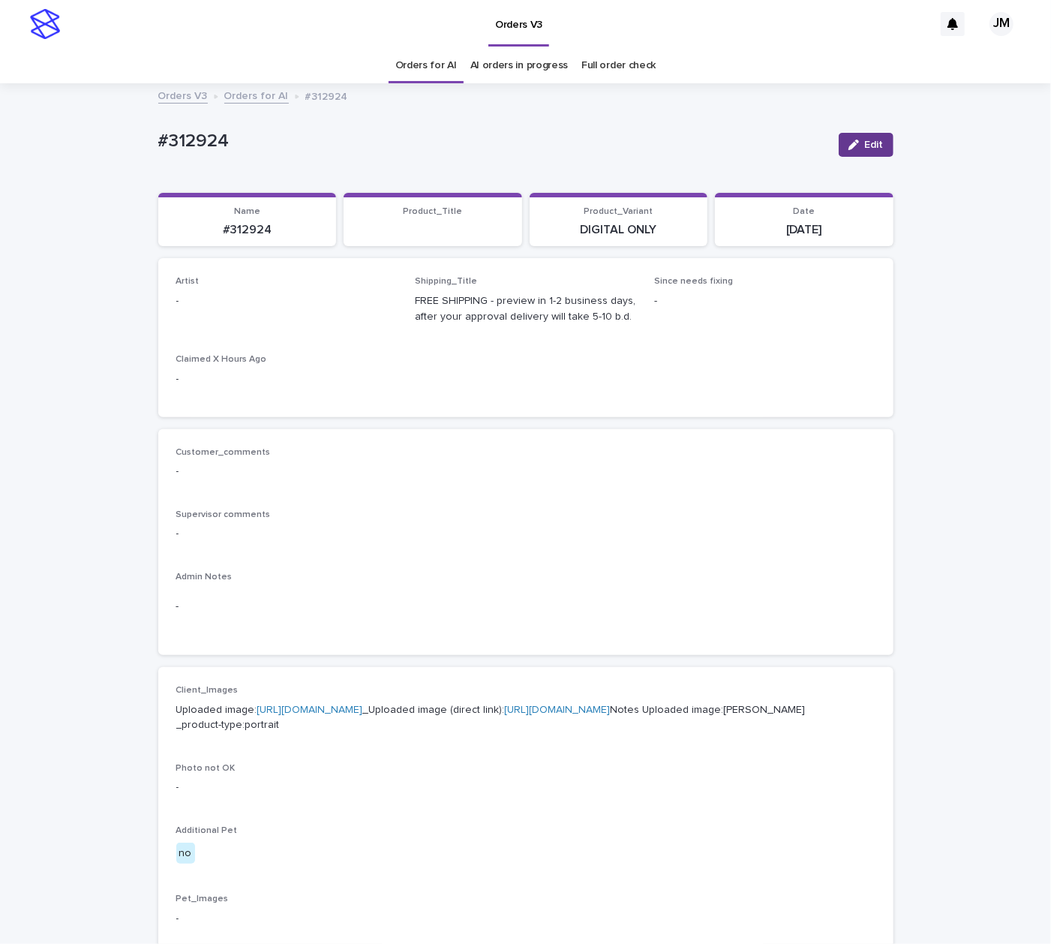
drag, startPoint x: 858, startPoint y: 140, endPoint x: 399, endPoint y: 331, distance: 497.5
click at [865, 141] on span "Edit" at bounding box center [874, 145] width 19 height 11
click at [328, 311] on div "Select..." at bounding box center [262, 308] width 171 height 25
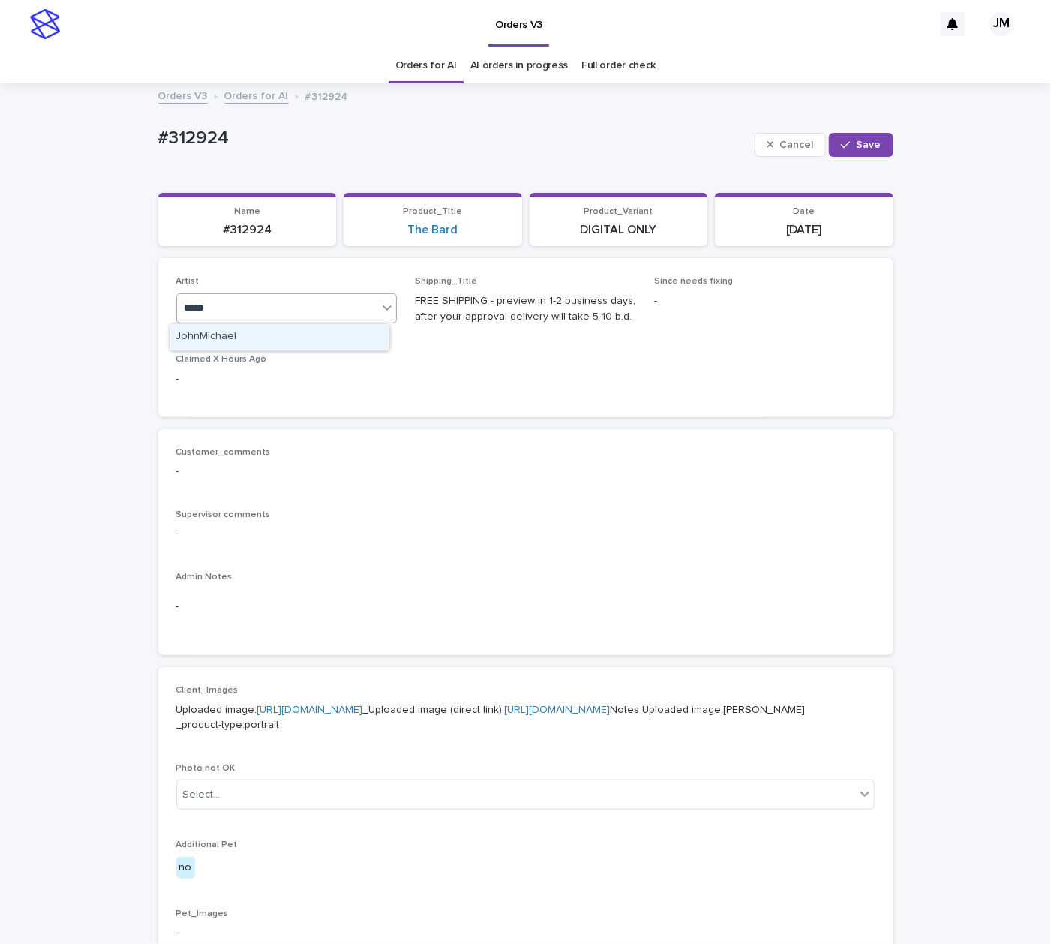
type input "******"
click at [333, 339] on div "JohnMichael" at bounding box center [280, 337] width 220 height 26
click at [841, 148] on icon "button" at bounding box center [845, 145] width 9 height 11
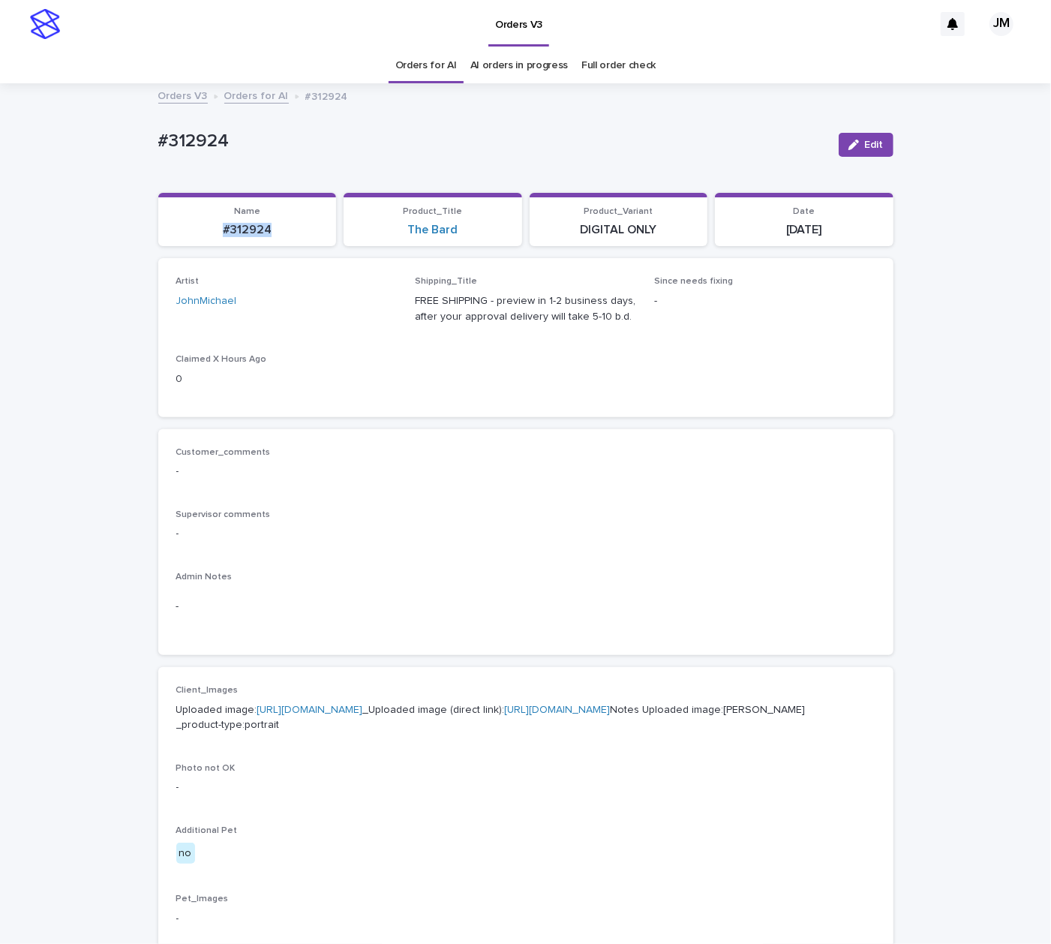
drag, startPoint x: 283, startPoint y: 227, endPoint x: 228, endPoint y: 237, distance: 55.8
click at [197, 241] on section "Name #312924" at bounding box center [247, 220] width 179 height 54
copy p "#312924"
click at [505, 715] on link "https://files.getuploadkit.com/e11cfb23-3d37-4f5e-b252-d52a065c0f83/496c63b8-2e…" at bounding box center [558, 710] width 106 height 11
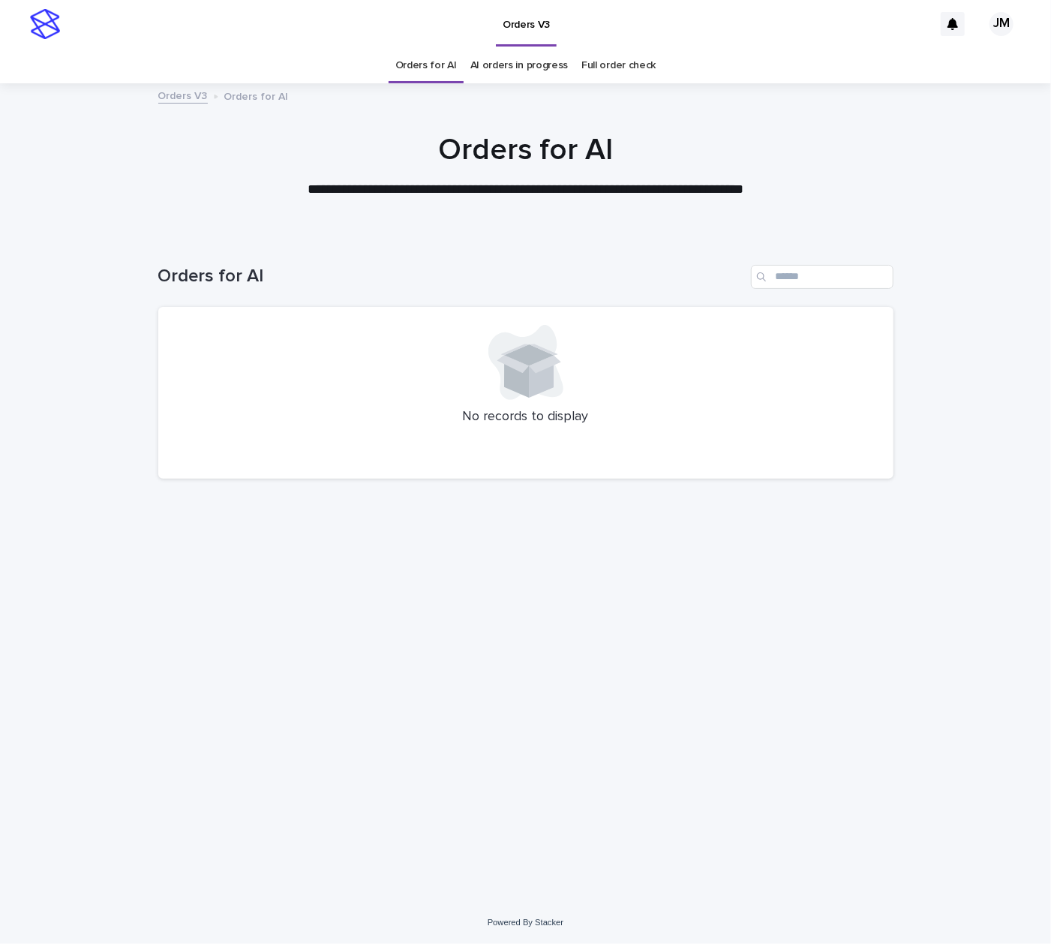
click at [514, 81] on link "AI orders in progress" at bounding box center [520, 65] width 98 height 35
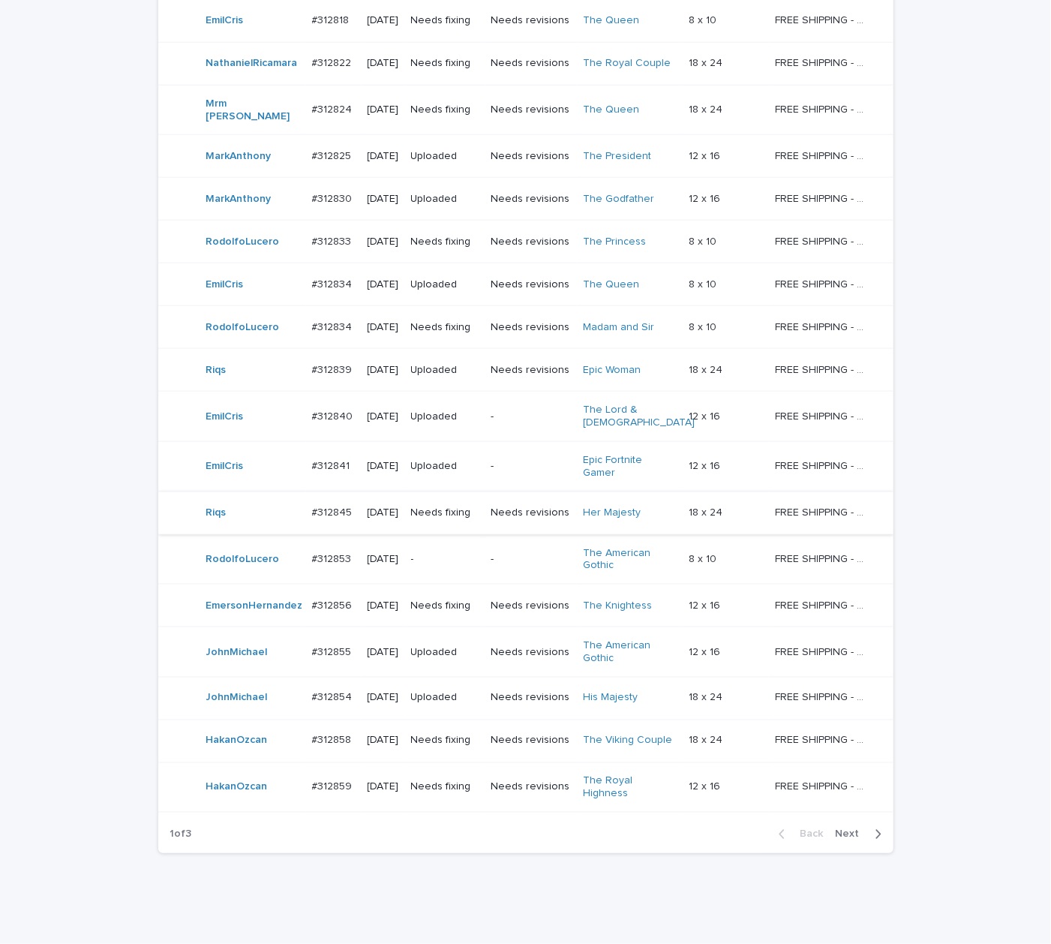
scroll to position [958, 0]
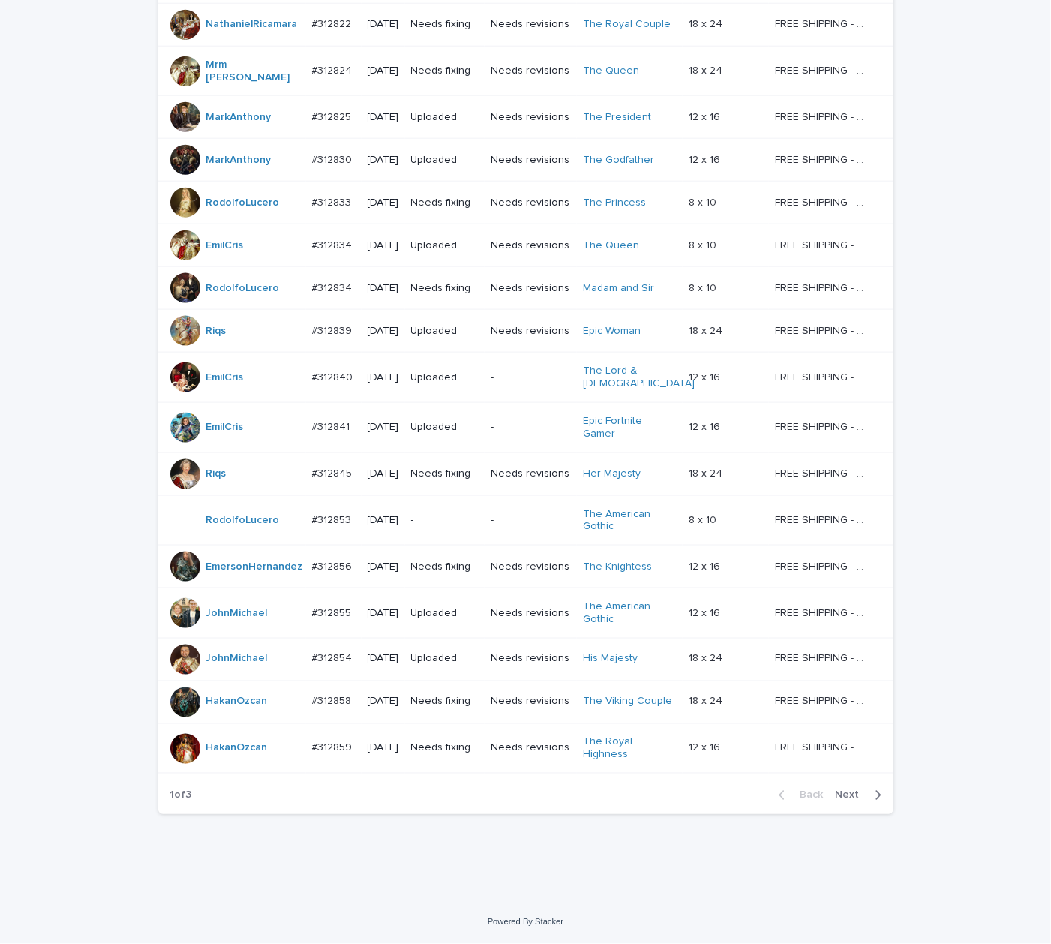
click at [856, 792] on span "Next" at bounding box center [852, 795] width 33 height 11
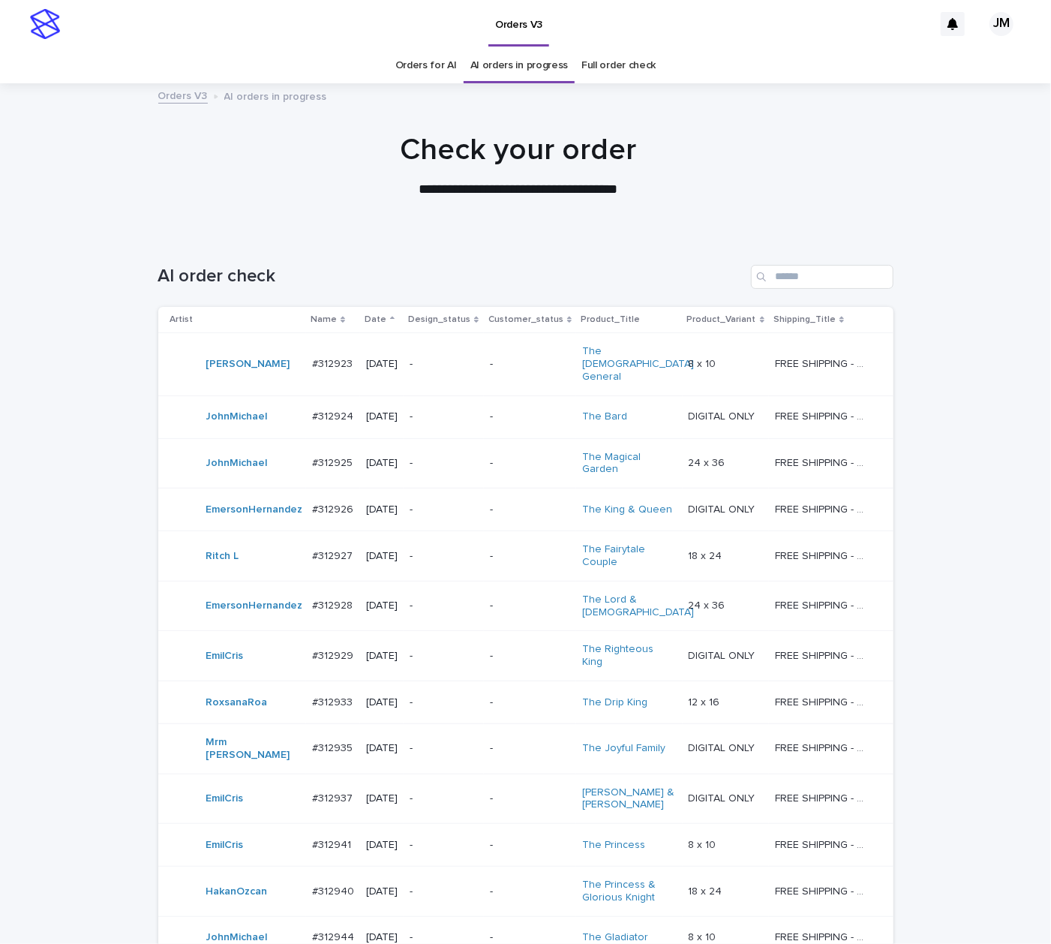
click at [403, 70] on link "Orders for AI" at bounding box center [426, 65] width 62 height 35
